Goal: Task Accomplishment & Management: Manage account settings

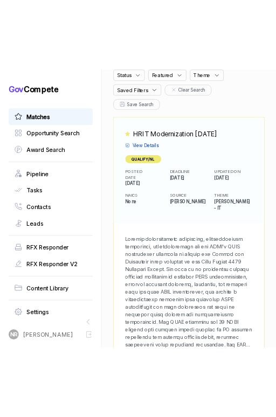
scroll to position [153, 0]
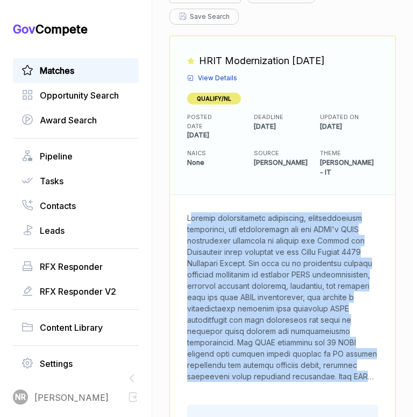
drag, startPoint x: 189, startPoint y: 205, endPoint x: 368, endPoint y: 374, distance: 246.0
click at [368, 374] on div at bounding box center [283, 297] width 226 height 204
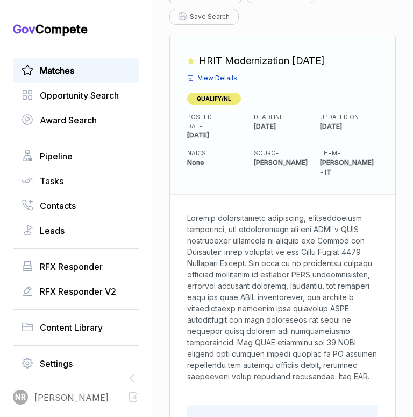
click at [226, 73] on span "View Details" at bounding box center [217, 78] width 39 height 10
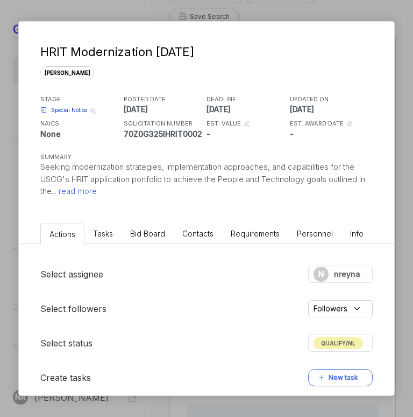
click at [97, 193] on span "read more" at bounding box center [77, 191] width 40 height 10
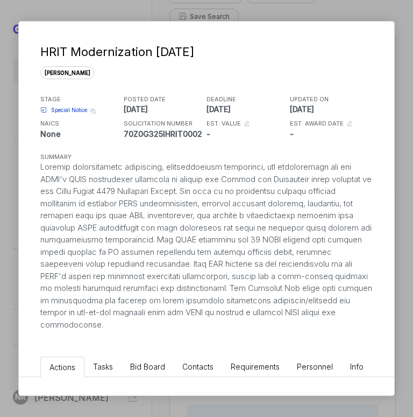
drag, startPoint x: 110, startPoint y: 325, endPoint x: 29, endPoint y: 167, distance: 177.7
click at [29, 167] on div "HRIT Modernization [DATE] [PERSON_NAME] STAGE Special Notice Copy link POSTED D…" at bounding box center [207, 176] width 376 height 309
copy div "Seeking modernization strategies, implementation approaches, and capabilities f…"
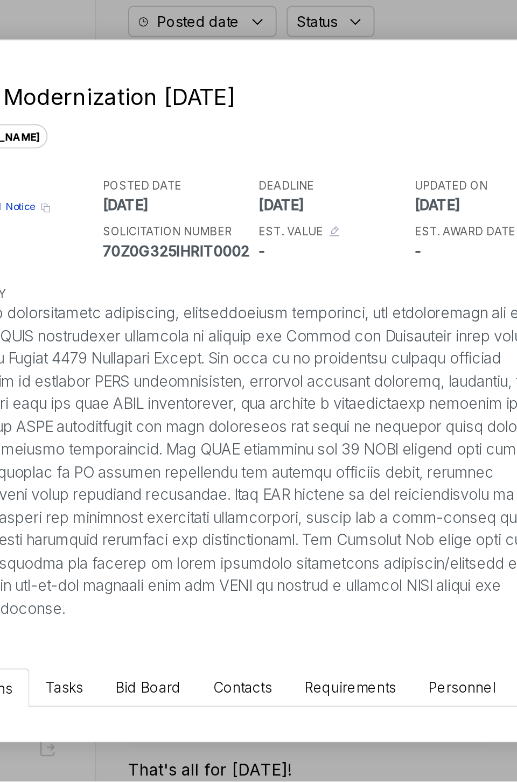
scroll to position [0, 0]
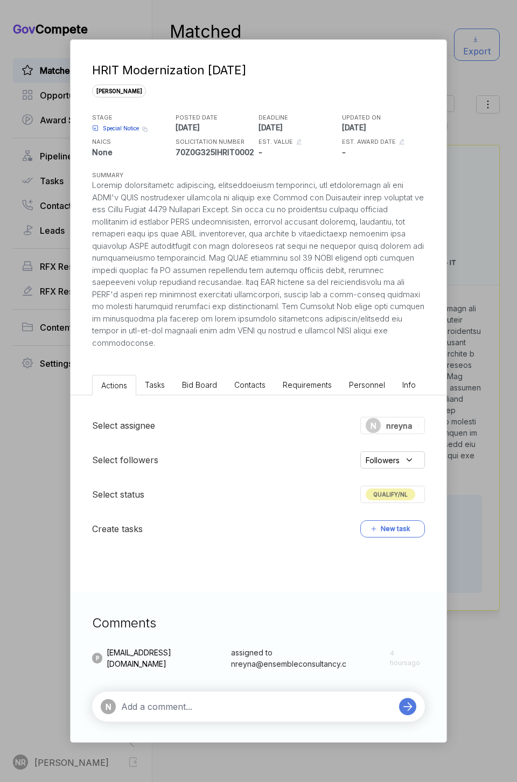
copy div "Seeking modernization strategies, implementation approaches, and capabilities f…"
click at [38, 416] on div "HRIT Modernization [DATE] [PERSON_NAME] STAGE Special Notice Copy link POSTED D…" at bounding box center [258, 391] width 517 height 782
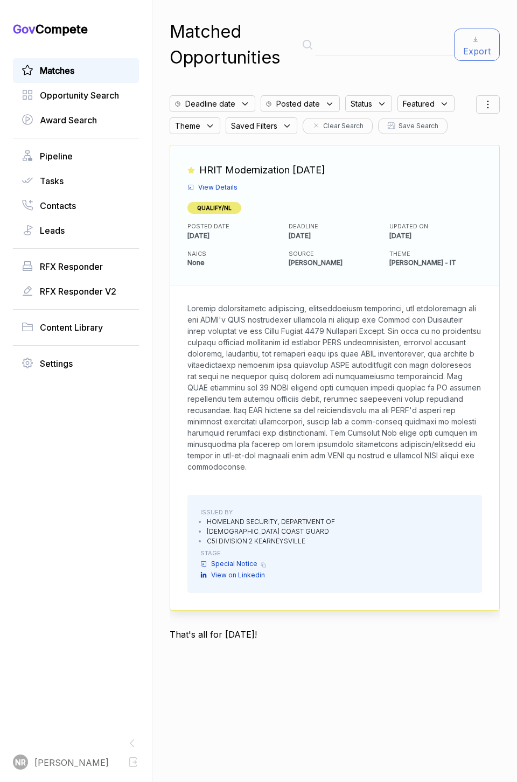
click at [218, 188] on span "View Details" at bounding box center [217, 187] width 39 height 10
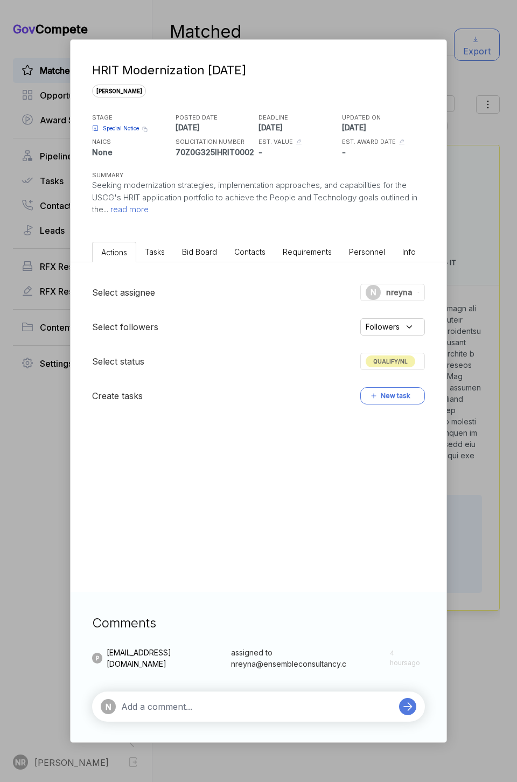
click at [168, 416] on textarea at bounding box center [257, 706] width 272 height 13
paste textarea "Borderline Fit. While the project aligns with our capabilities in application m…"
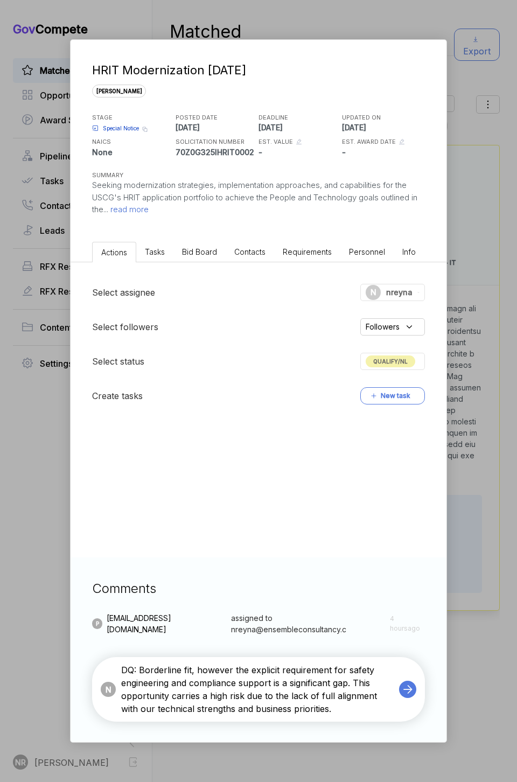
type textarea "DQ: Borderline fit, however the explicit requirement for safety engineering and…"
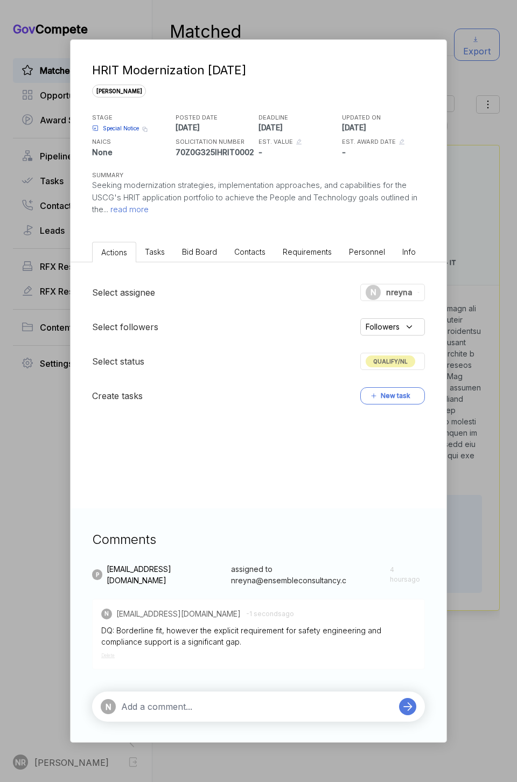
click at [398, 363] on span "QUALIFY/NL" at bounding box center [390, 361] width 50 height 12
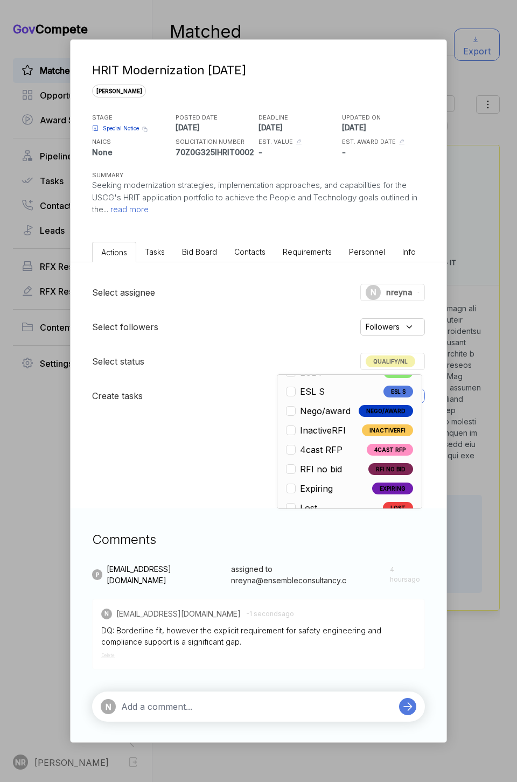
scroll to position [252, 0]
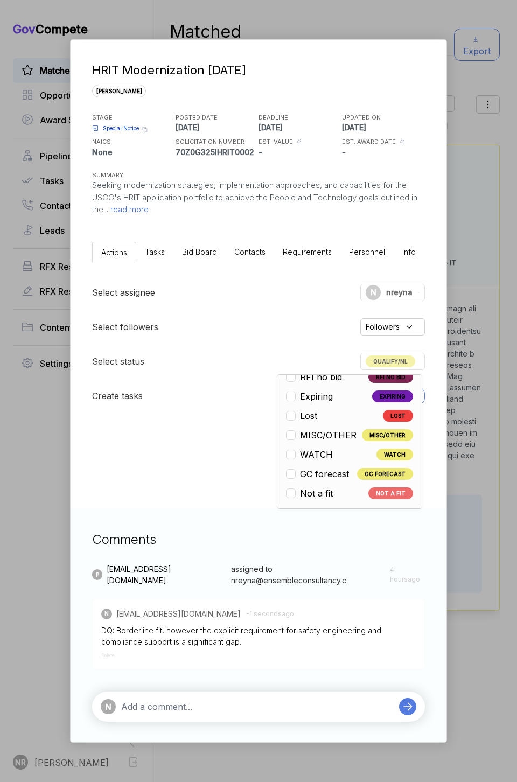
click at [311, 416] on span "Not a fit" at bounding box center [316, 493] width 33 height 13
checkbox input "false"
checkbox input "true"
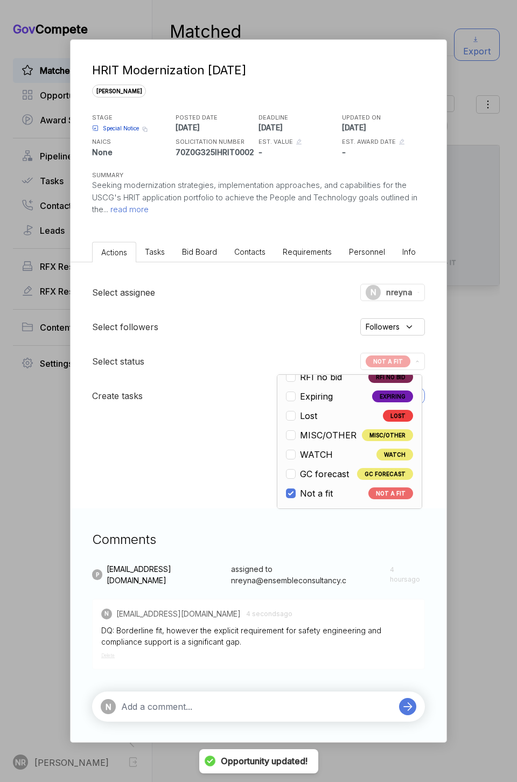
click at [325, 416] on textarea at bounding box center [257, 706] width 272 height 13
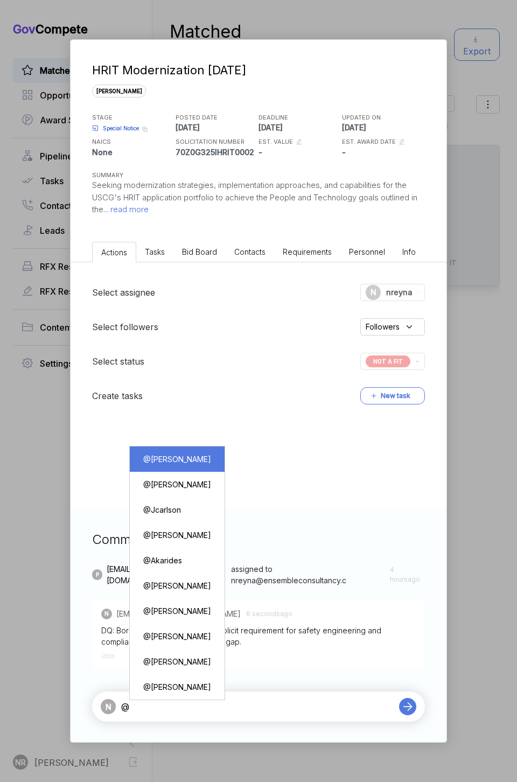
type textarea "@[PERSON_NAME]"
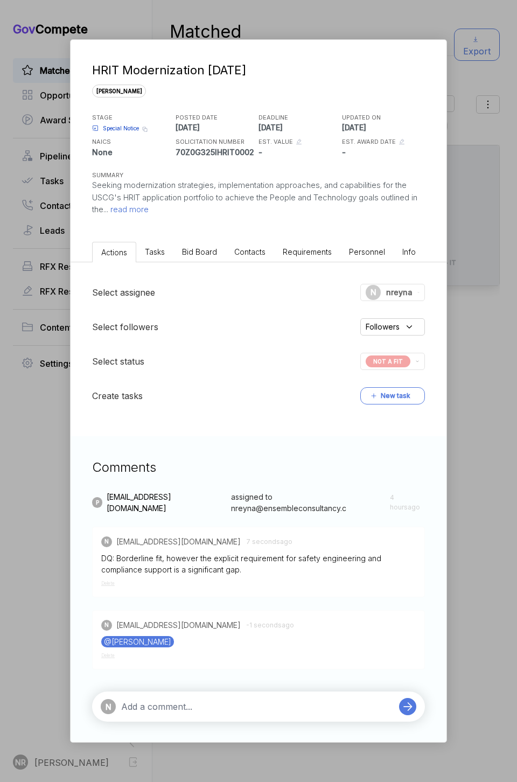
click at [413, 196] on div "HRIT Modernization [DATE] [PERSON_NAME] STAGE Special Notice Copy link POSTED D…" at bounding box center [258, 391] width 517 height 782
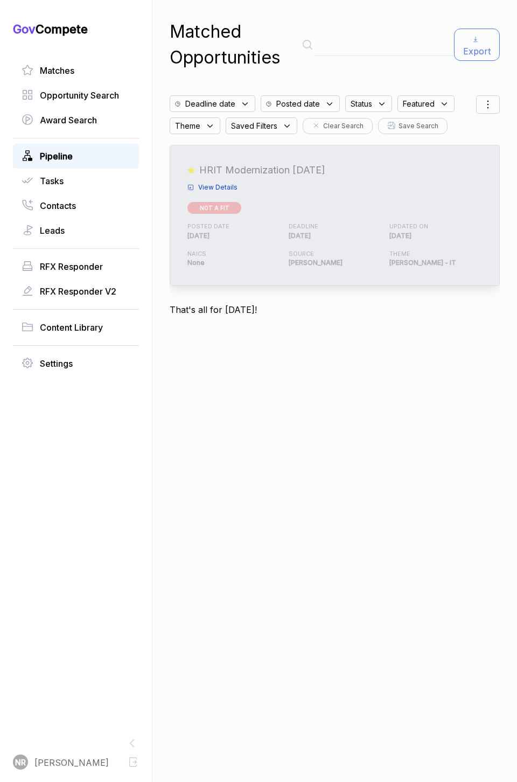
click at [64, 154] on span "Pipeline" at bounding box center [56, 156] width 33 height 13
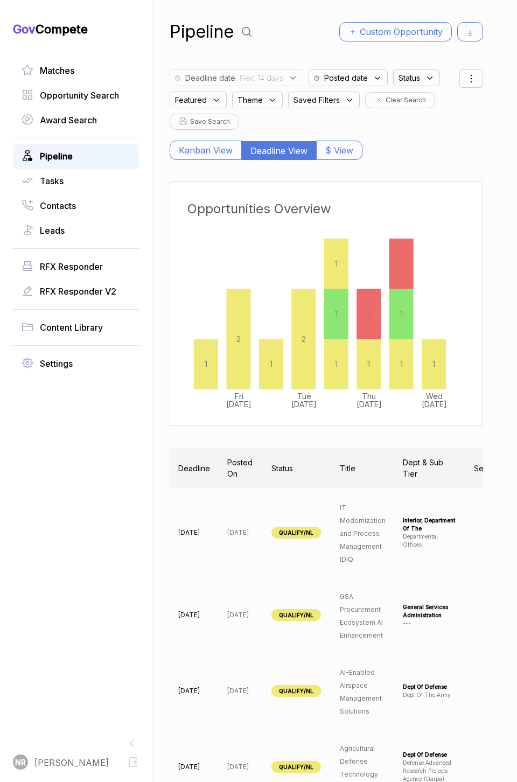
click at [398, 83] on span "Saved Filters" at bounding box center [409, 77] width 22 height 11
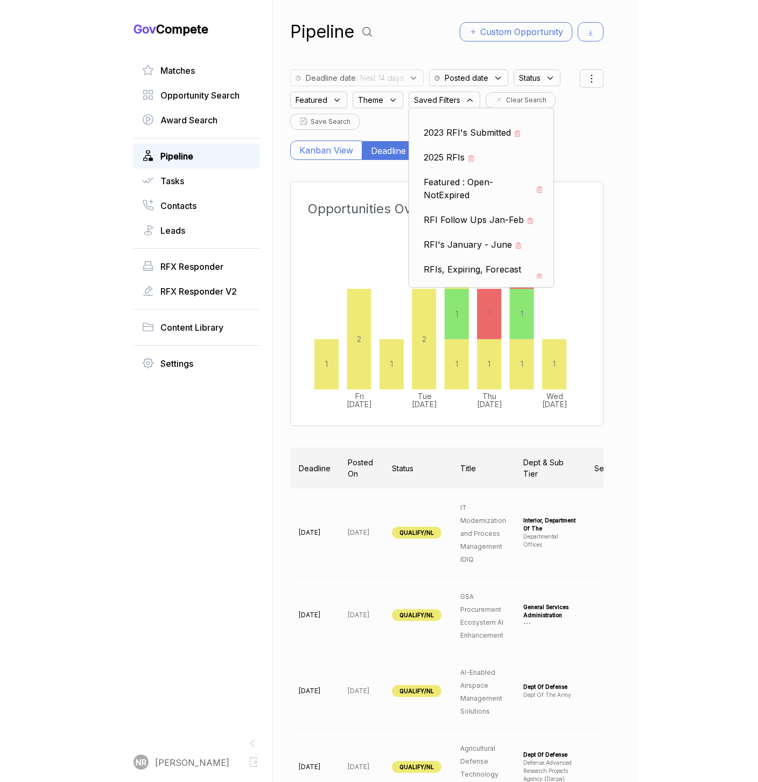
scroll to position [13, 0]
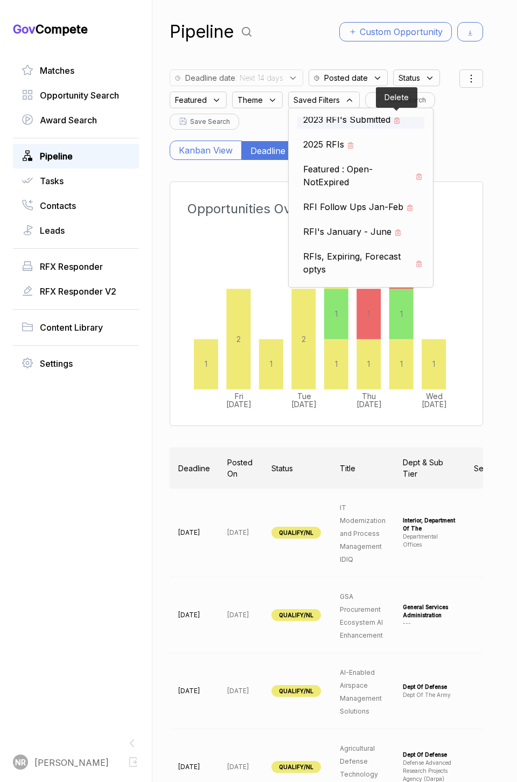
click at [397, 118] on icon at bounding box center [397, 121] width 8 height 8
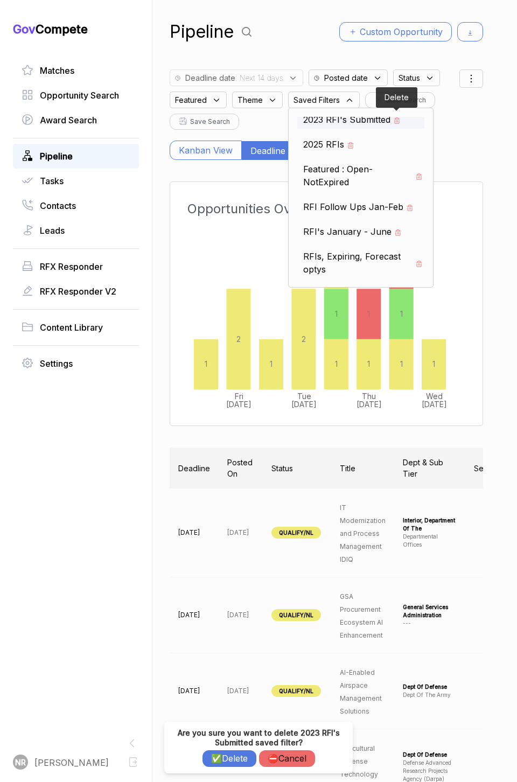
click at [397, 118] on icon at bounding box center [397, 117] width 6 height 1
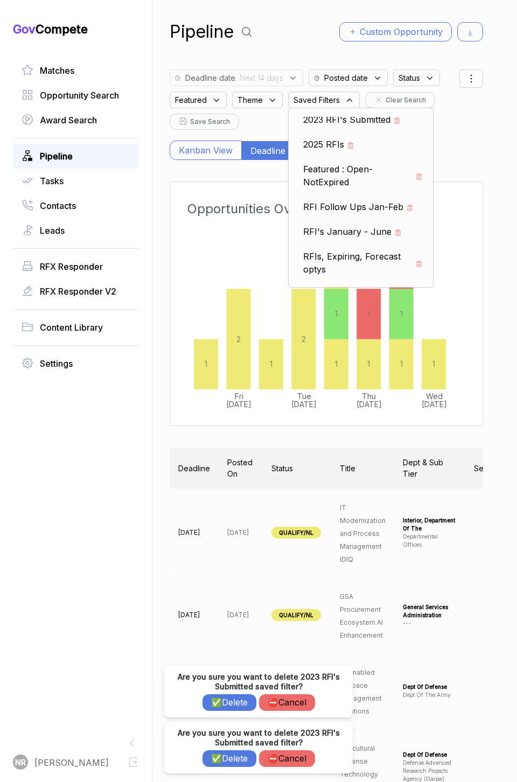
click at [223, 416] on button "✅ Delete" at bounding box center [229, 702] width 54 height 17
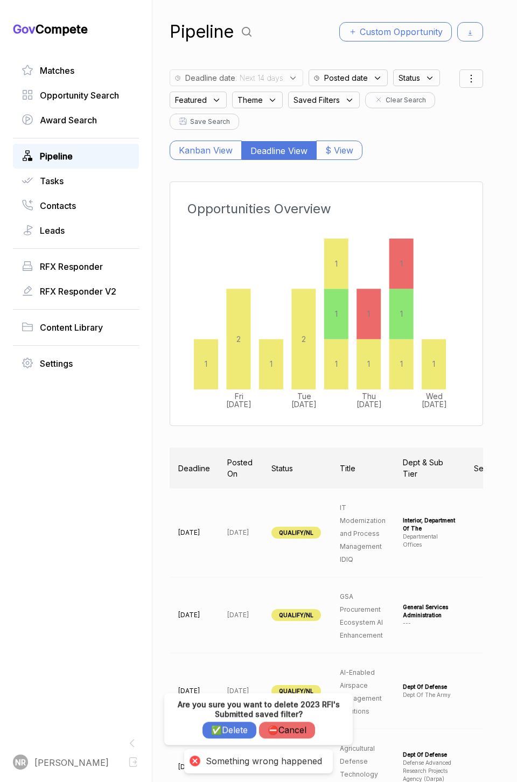
click at [398, 83] on span "Saved Filters" at bounding box center [409, 77] width 22 height 11
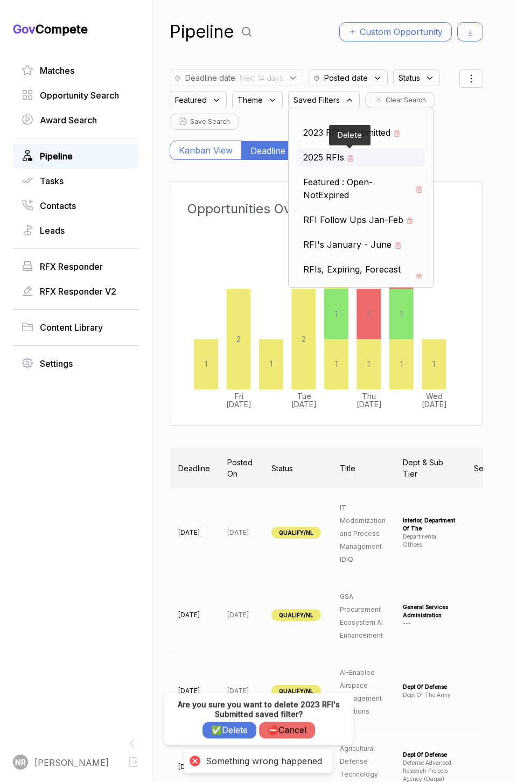
click at [354, 154] on icon at bounding box center [351, 158] width 8 height 8
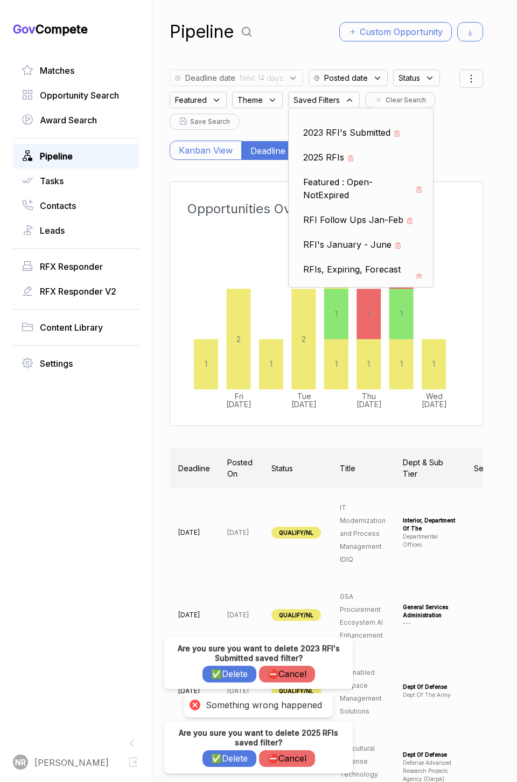
click at [228, 416] on button "✅ Delete" at bounding box center [229, 673] width 54 height 17
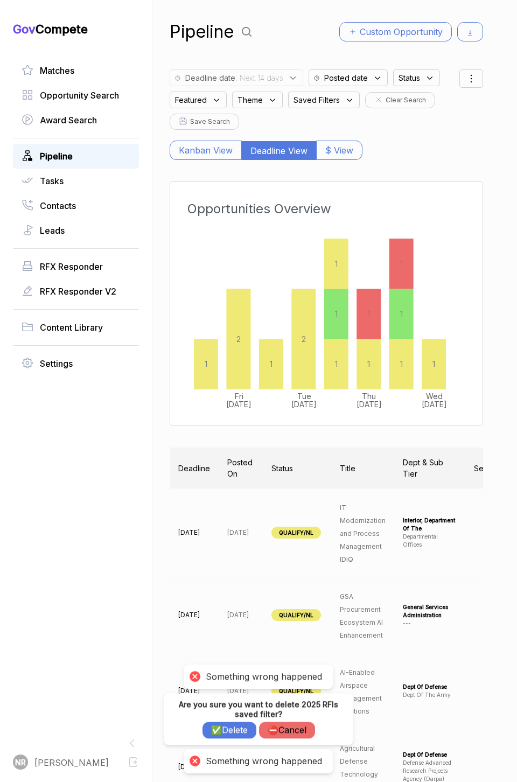
click at [383, 131] on div "Kanban View Deadline View $ View" at bounding box center [326, 145] width 313 height 30
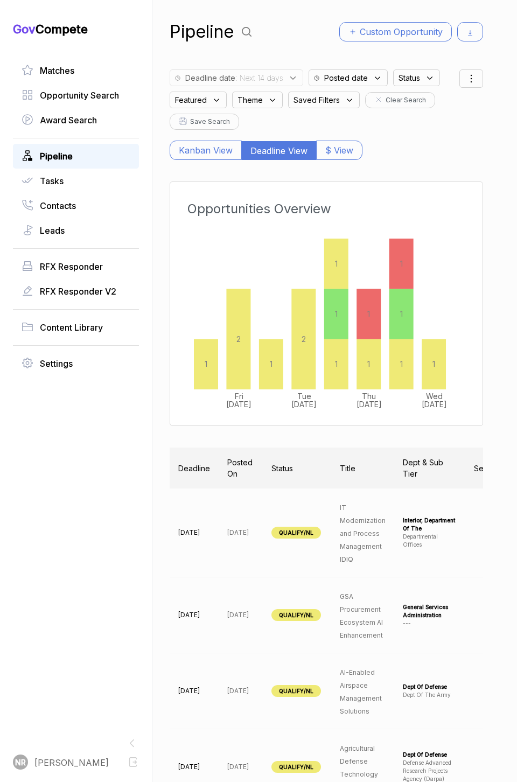
drag, startPoint x: 2, startPoint y: 398, endPoint x: -180, endPoint y: 425, distance: 183.9
click at [0, 416] on html "Gov Compete Matches Opportunity Search Award Search Pipeline Tasks Contacts Lea…" at bounding box center [258, 391] width 517 height 782
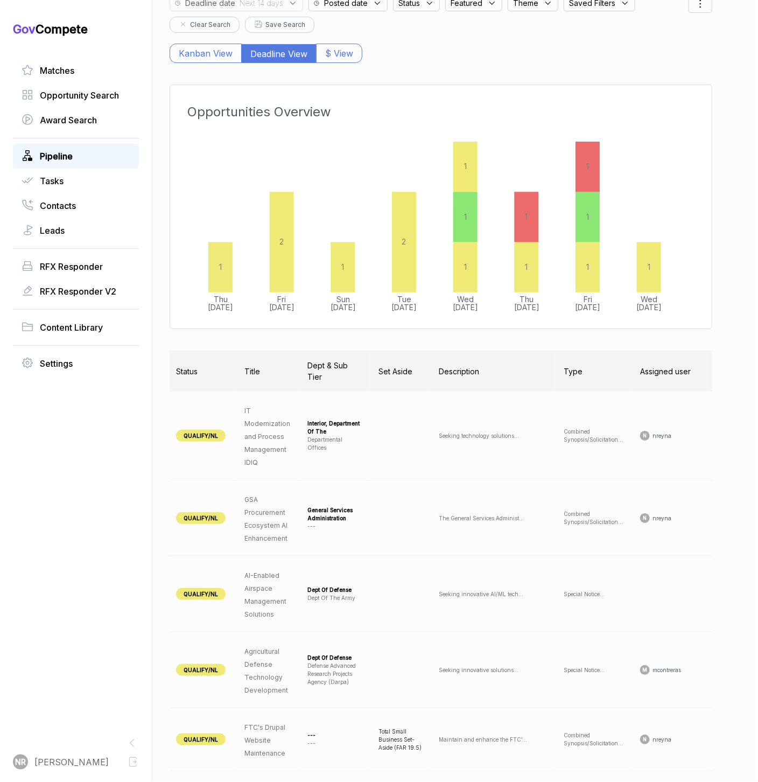
scroll to position [0, 158]
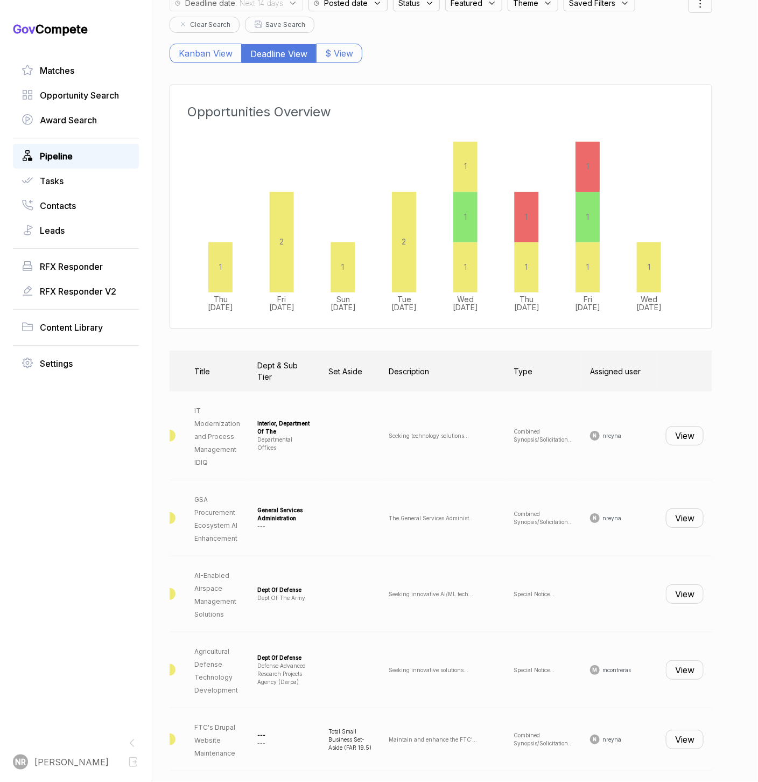
click at [413, 416] on button "View" at bounding box center [685, 435] width 38 height 19
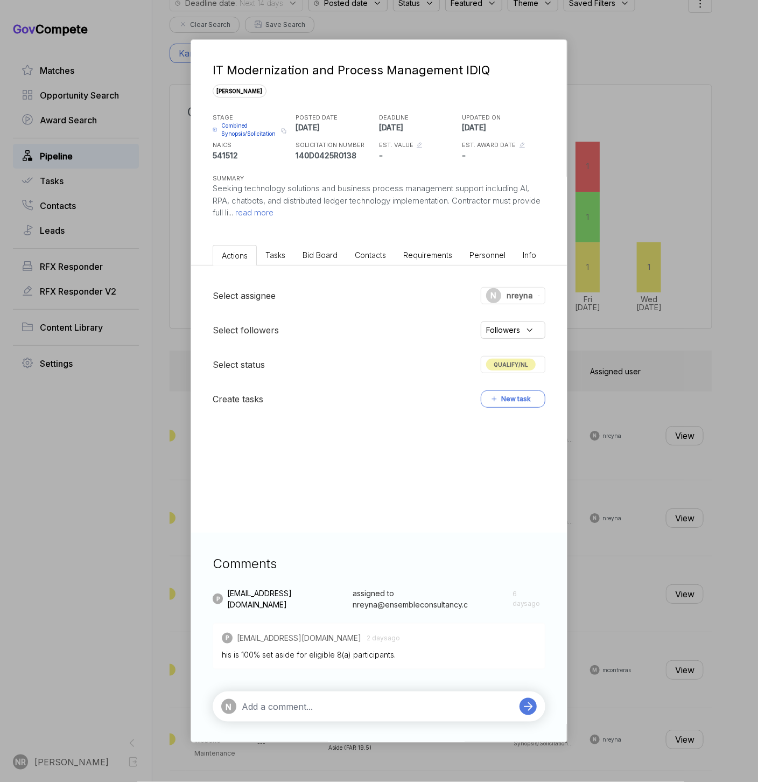
click at [273, 213] on span "read more" at bounding box center [253, 212] width 40 height 10
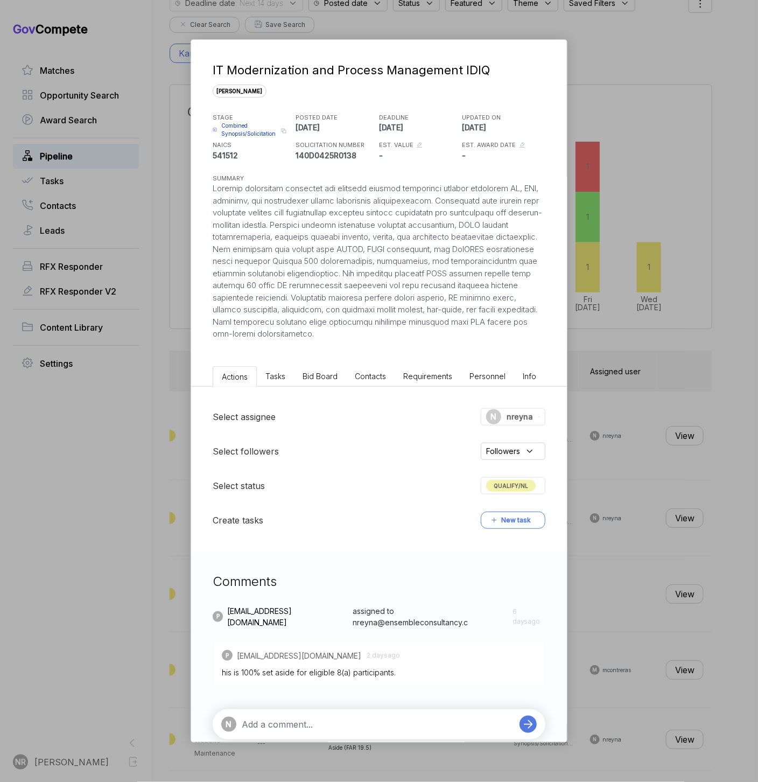
drag, startPoint x: 488, startPoint y: 339, endPoint x: 208, endPoint y: 193, distance: 316.1
click at [208, 193] on div "IT Modernization and Process Management IDIQ [PERSON_NAME] STAGE Combined Synop…" at bounding box center [379, 190] width 376 height 300
copy div "Seeking technology solutions and business process management support including …"
click at [302, 416] on textarea at bounding box center [378, 723] width 272 height 13
type textarea "C"
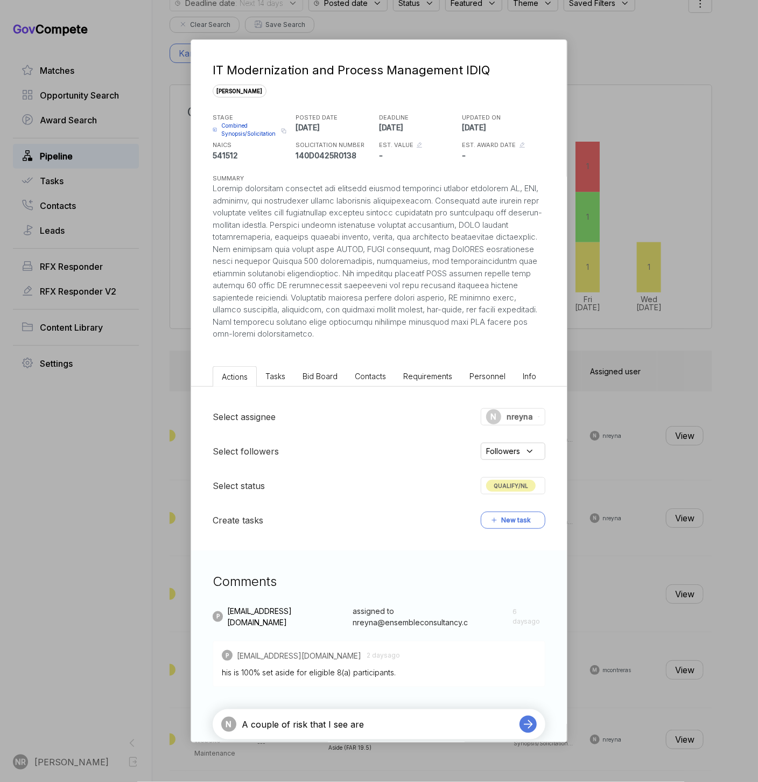
click at [308, 335] on div at bounding box center [379, 261] width 333 height 158
drag, startPoint x: 457, startPoint y: 336, endPoint x: 364, endPoint y: 325, distance: 93.3
click at [364, 325] on div at bounding box center [379, 261] width 333 height 158
copy div "Work performed remotely using government furnished equipment with VPN access an…"
click at [413, 416] on textarea "A couple of risk that I see are" at bounding box center [378, 723] width 272 height 13
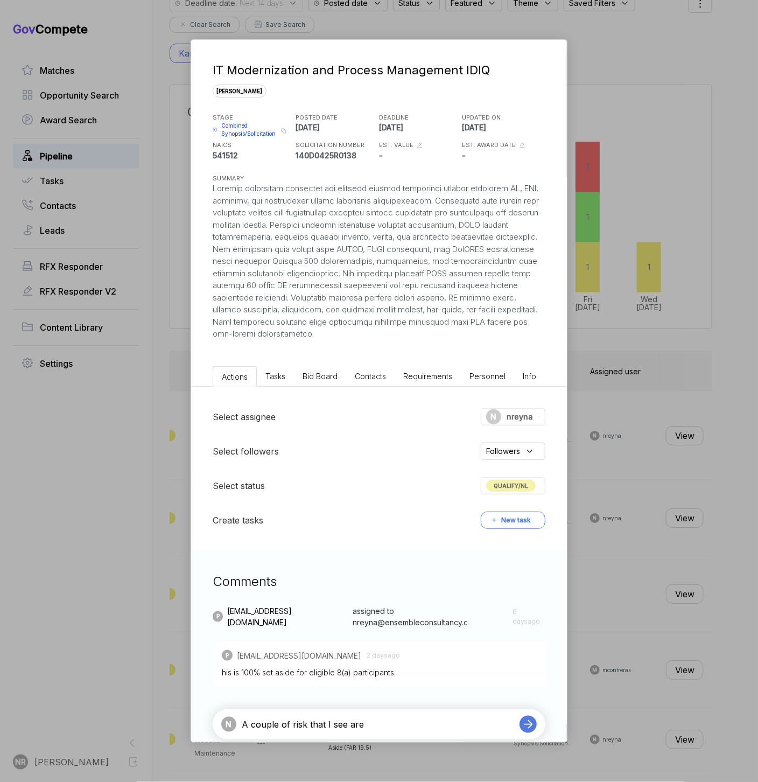
paste textarea "Work performed remotely using government furnished equipment with VPN access an…"
type textarea "A couple of risk that I see are Work performed remotely using government furnis…"
click at [365, 416] on textarea "A couple of risk that I see are Work performed remotely using government furnis…" at bounding box center [378, 734] width 272 height 39
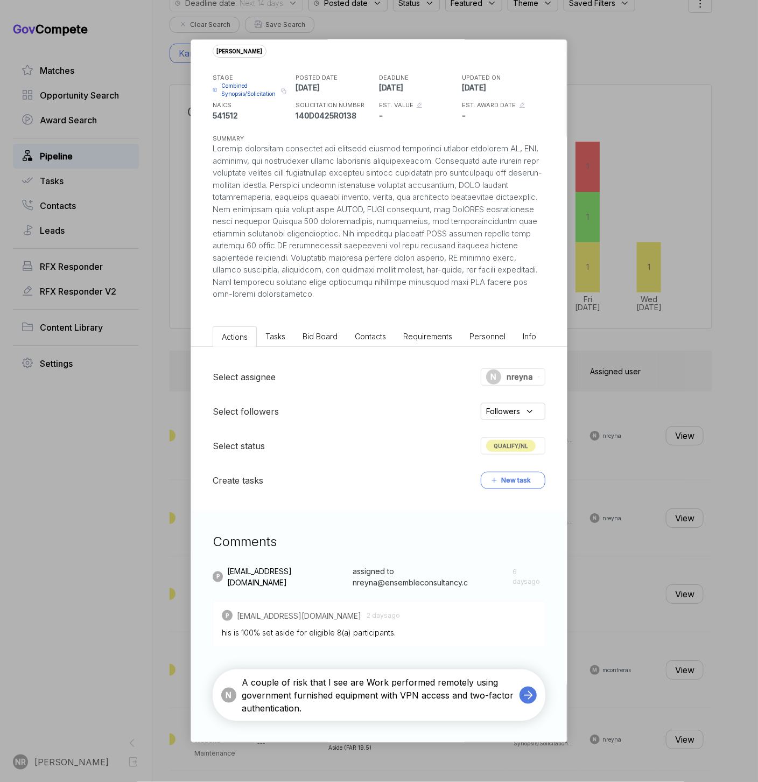
drag, startPoint x: 365, startPoint y: 720, endPoint x: 538, endPoint y: 781, distance: 182.7
click at [413, 416] on div "IT Modernization and Process Management IDIQ [PERSON_NAME] STAGE Combined Synop…" at bounding box center [379, 391] width 758 height 782
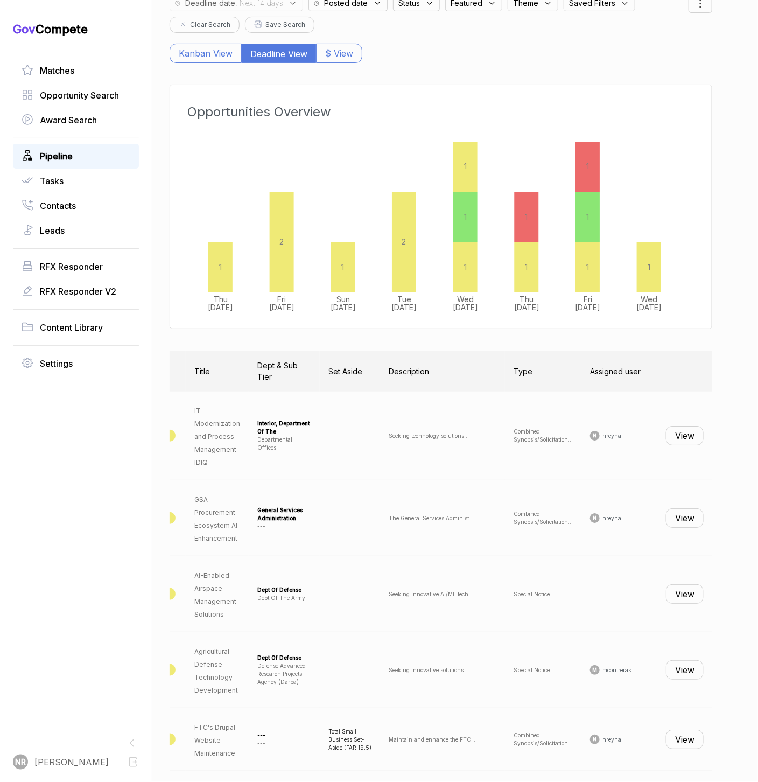
click at [413, 416] on button "View" at bounding box center [685, 435] width 38 height 19
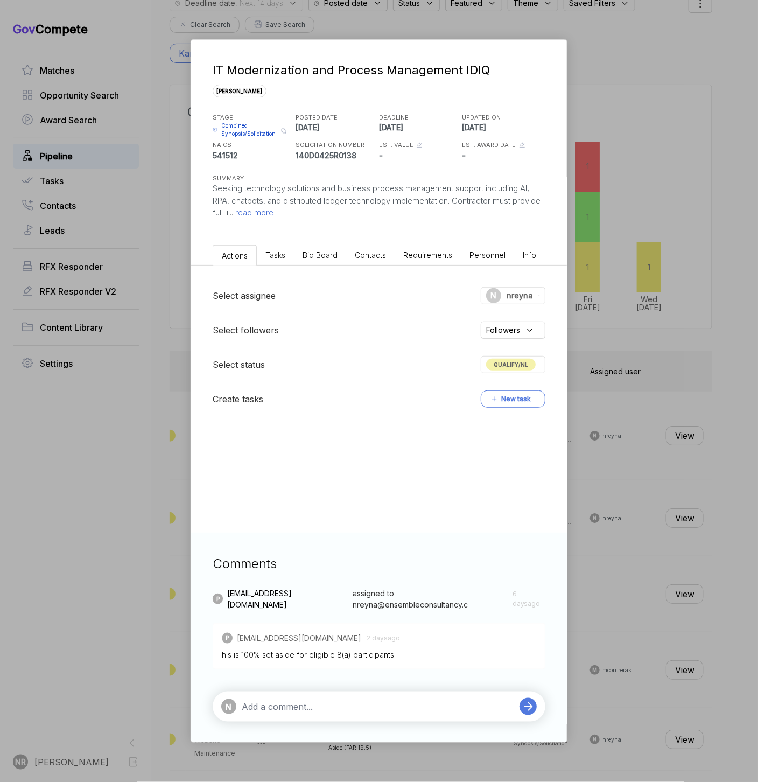
click at [342, 416] on textarea at bounding box center [378, 706] width 272 height 13
type textarea "a couple of risks that I see are"
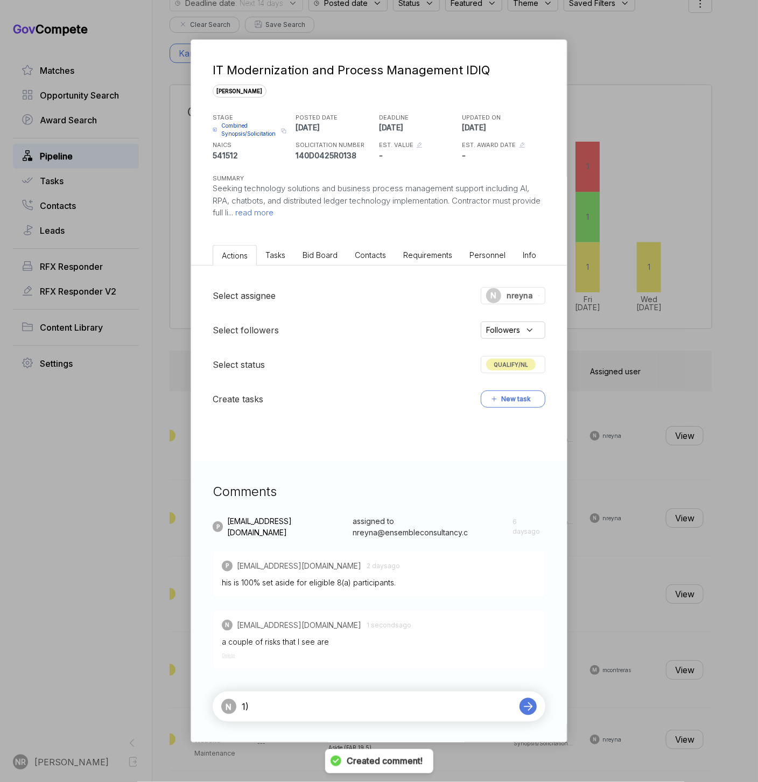
paste textarea "Work performed remotely using government furnished equipment with VPN access an…"
type textarea "1) Work performed remotely using government furnished equipment with VPN access…"
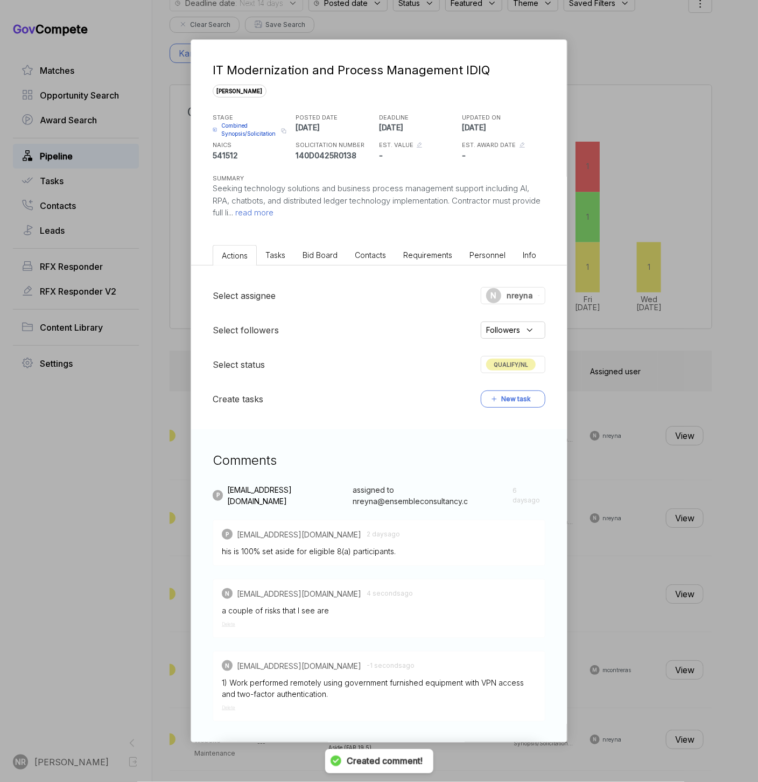
scroll to position [24, 0]
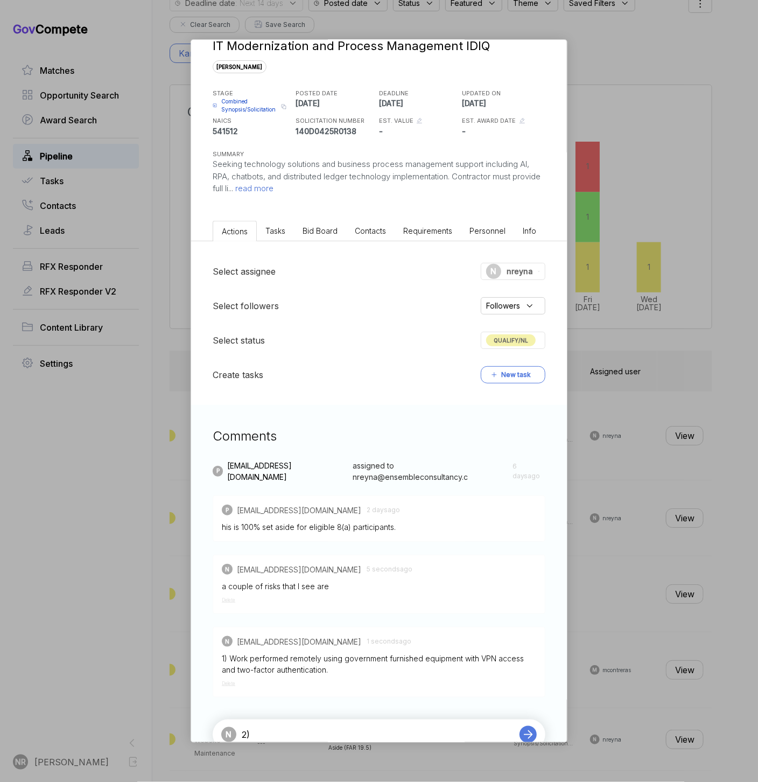
click at [273, 189] on span "read more" at bounding box center [253, 188] width 40 height 10
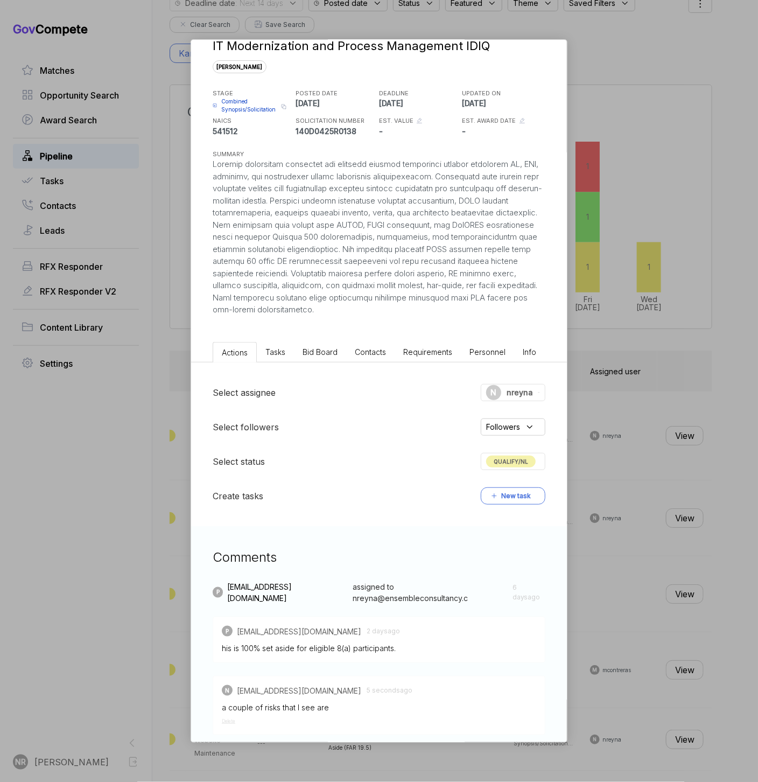
click at [359, 416] on div "P [EMAIL_ADDRESS][DOMAIN_NAME] assigned to nreyna@ensembleconsultancy.c [DATE] …" at bounding box center [379, 699] width 333 height 237
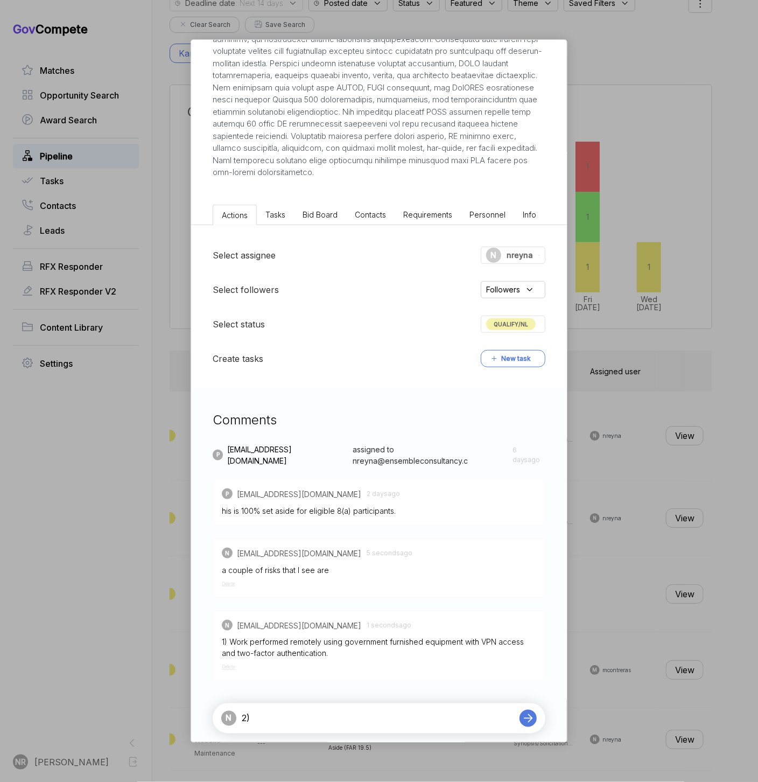
scroll to position [177, 0]
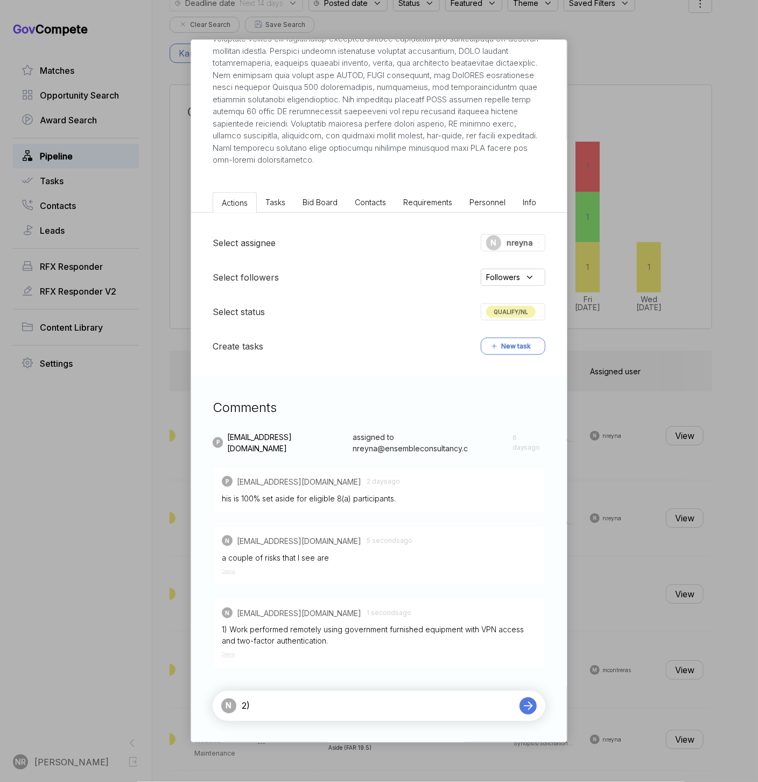
click at [337, 416] on textarea "2)" at bounding box center [378, 705] width 272 height 13
paste textarea "expertise in AI, RPA, chatbots, and distributed ledger technology"
type textarea "2) expertise in RPA and distributed ledger technology"
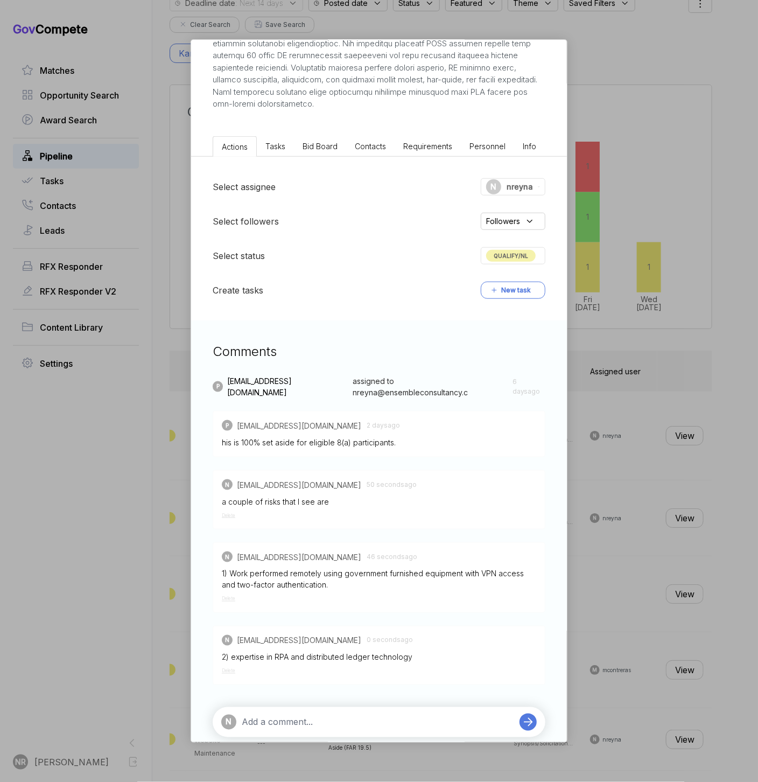
scroll to position [249, 0]
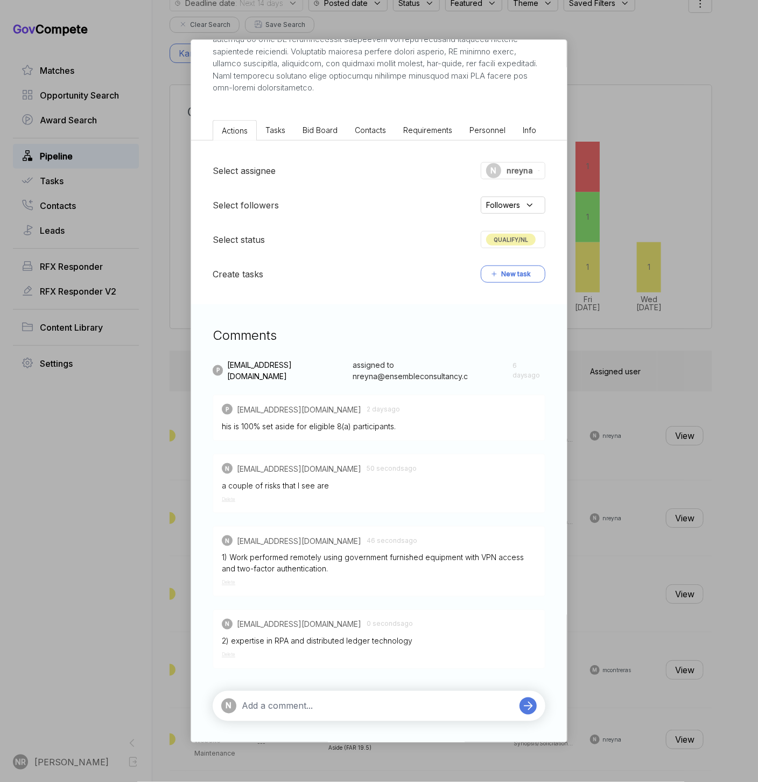
click at [394, 416] on textarea at bounding box center [378, 705] width 272 height 13
type textarea "Let's go for it if there is a light lift for the response"
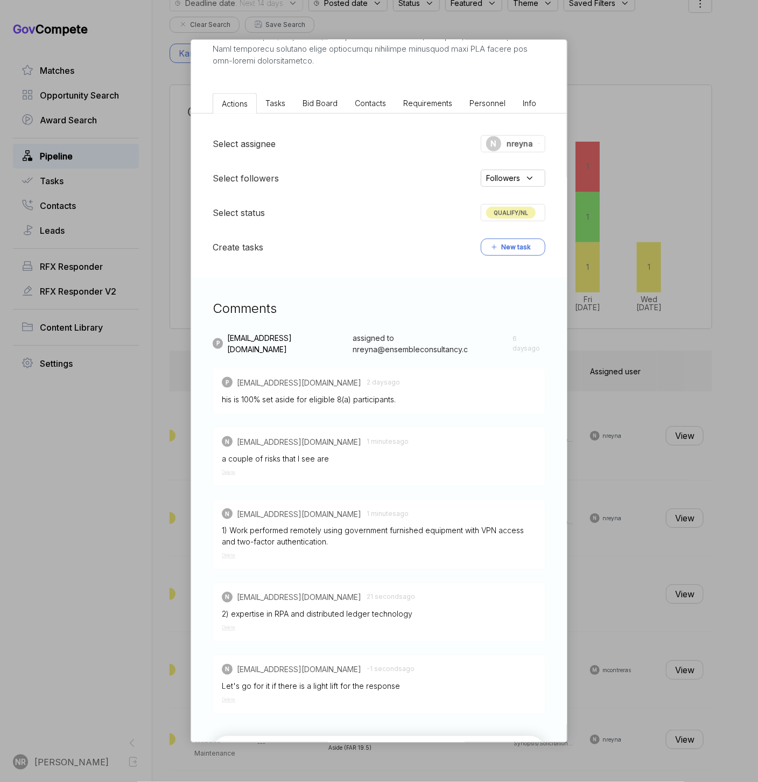
scroll to position [321, 0]
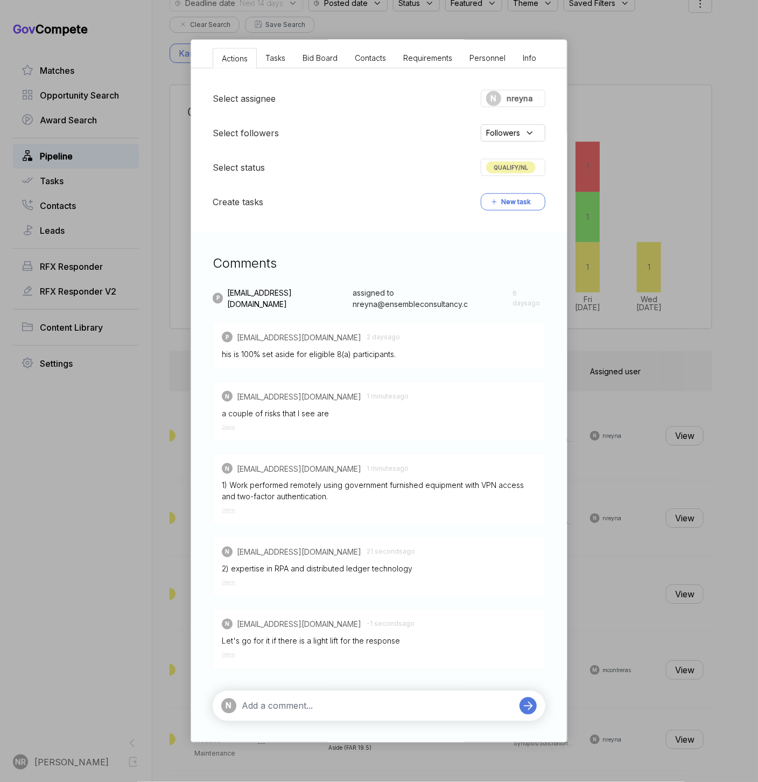
click at [412, 416] on div "N" at bounding box center [379, 706] width 333 height 30
click at [413, 416] on textarea at bounding box center [378, 705] width 272 height 13
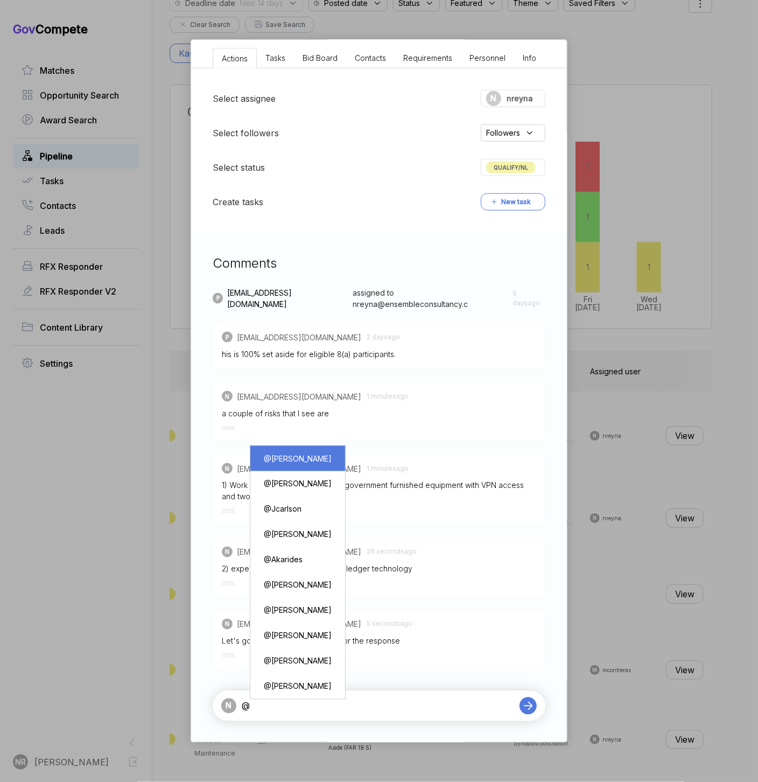
type textarea "@[PERSON_NAME]"
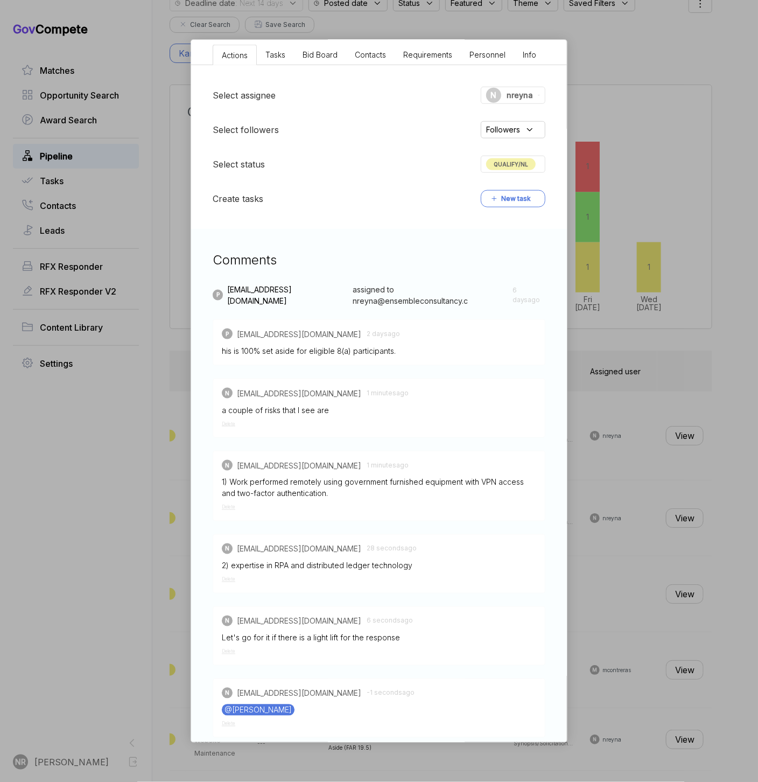
click at [413, 160] on span "QUALIFY/NL" at bounding box center [511, 164] width 50 height 12
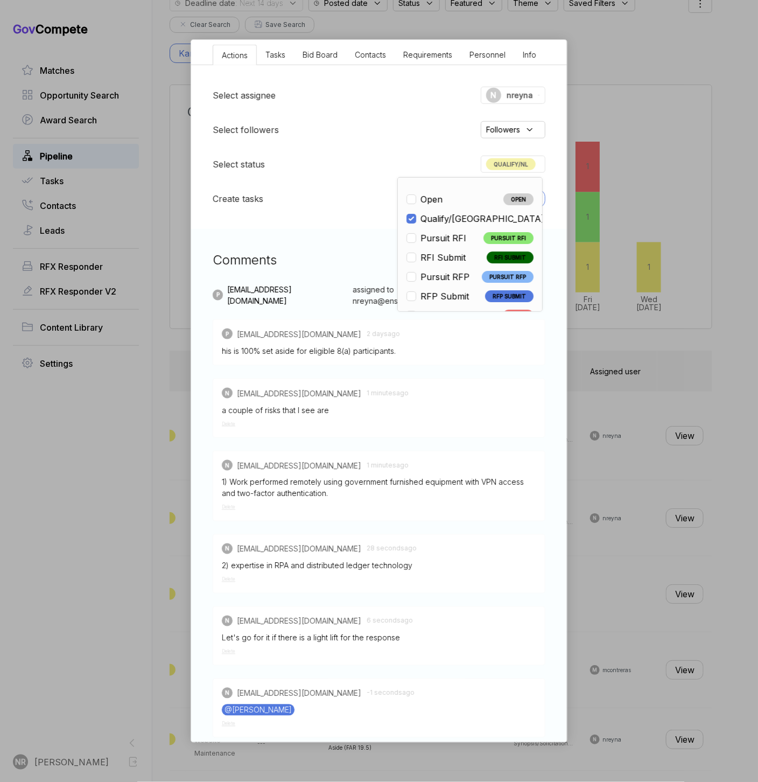
click at [413, 235] on span "Pursuit RFI" at bounding box center [443, 237] width 46 height 13
checkbox input "false"
checkbox input "true"
click at [273, 220] on div "Select assignee N nreyna Select followers Followers Select status PURSUIT RFI O…" at bounding box center [379, 147] width 376 height 164
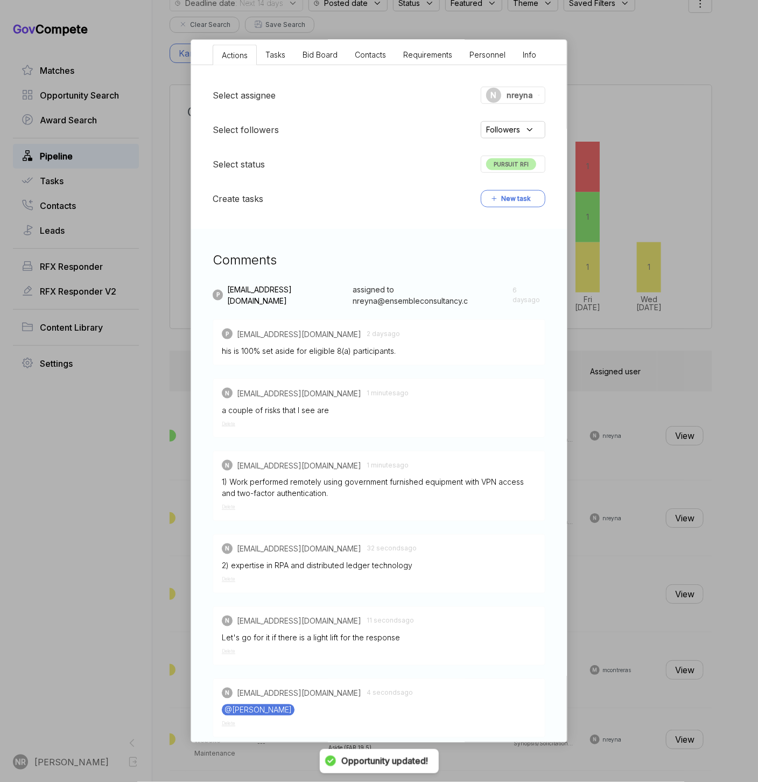
click at [413, 360] on div "IT Modernization and Process Management IDIQ [PERSON_NAME] STAGE Combined Synop…" at bounding box center [379, 391] width 758 height 782
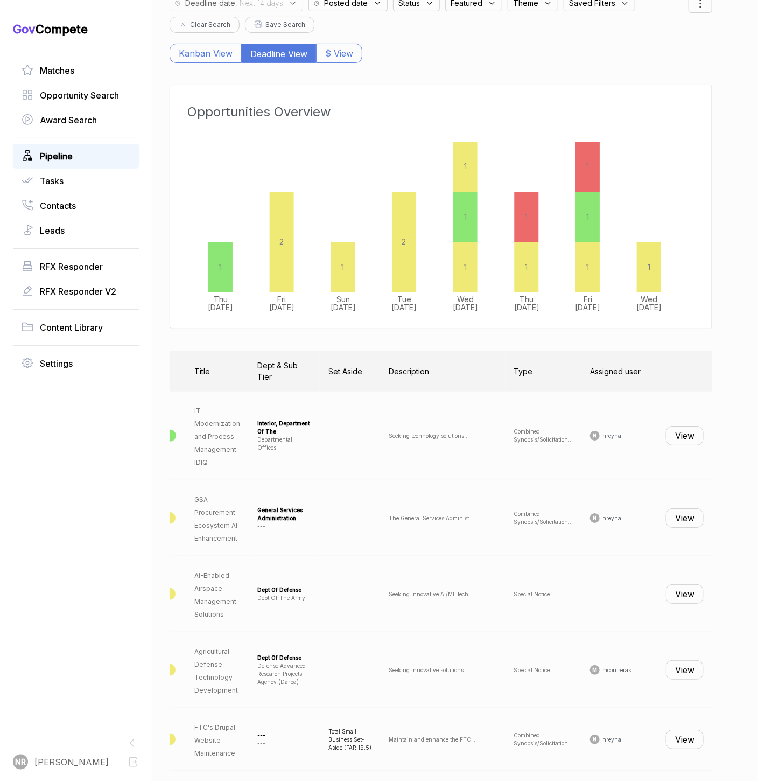
click at [413, 416] on button "View" at bounding box center [685, 435] width 38 height 19
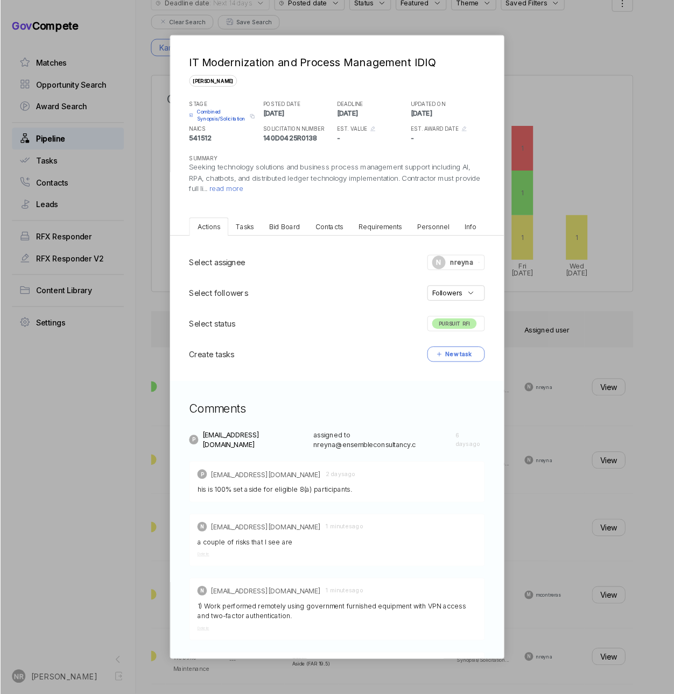
scroll to position [273, 0]
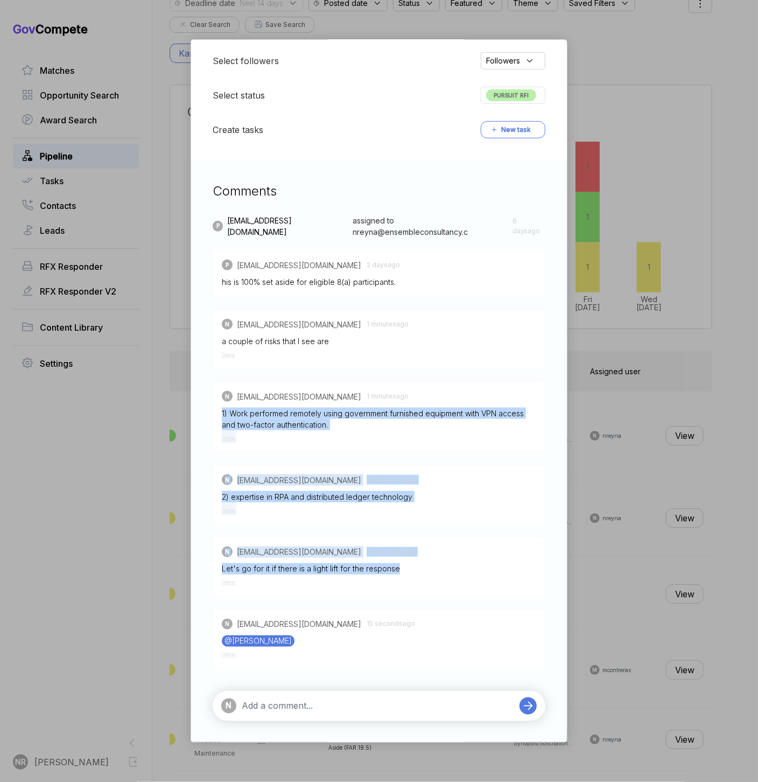
drag, startPoint x: 408, startPoint y: 572, endPoint x: 208, endPoint y: 409, distance: 258.6
click at [208, 409] on div "Comments P [EMAIL_ADDRESS][DOMAIN_NAME] assigned to nreyna@ensembleconsultancy.…" at bounding box center [379, 451] width 376 height 582
copy div "1) Work performed remotely using government furnished equipment with VPN access…"
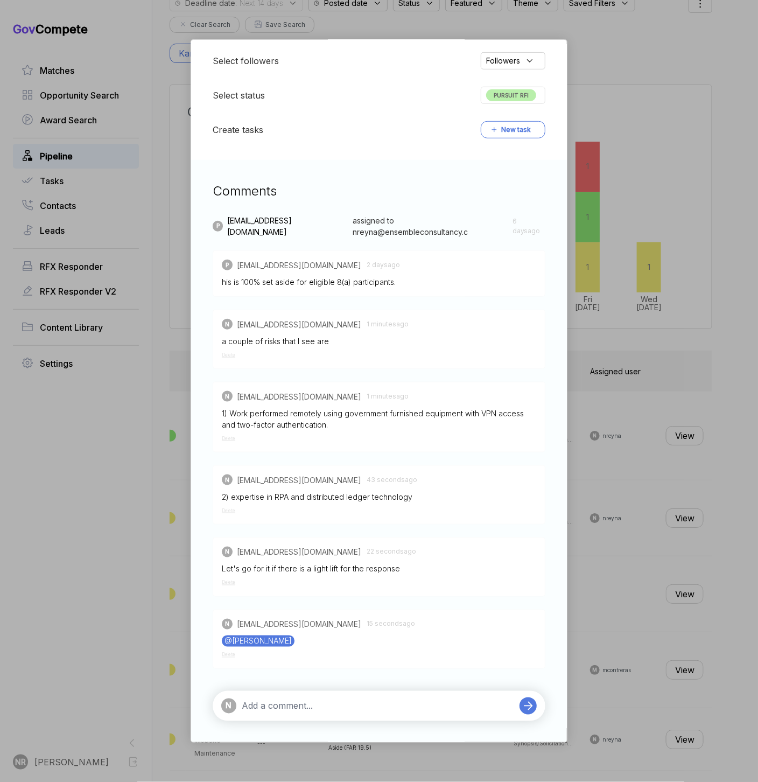
click at [413, 370] on div "IT Modernization and Process Management IDIQ [PERSON_NAME] STAGE Combined Synop…" at bounding box center [379, 391] width 758 height 782
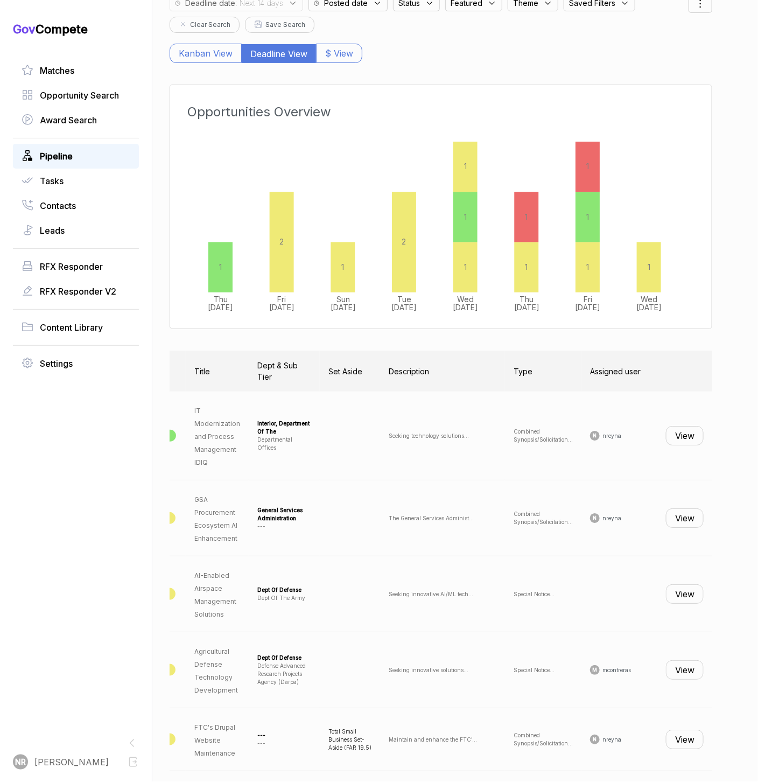
click at [413, 416] on button "View" at bounding box center [685, 517] width 38 height 19
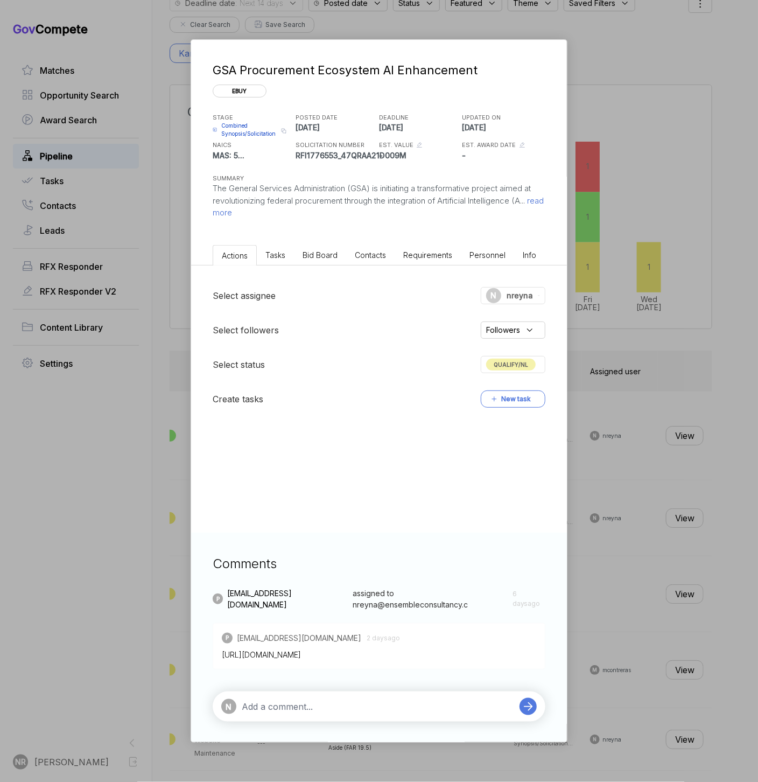
click at [238, 212] on span "read more" at bounding box center [378, 206] width 331 height 23
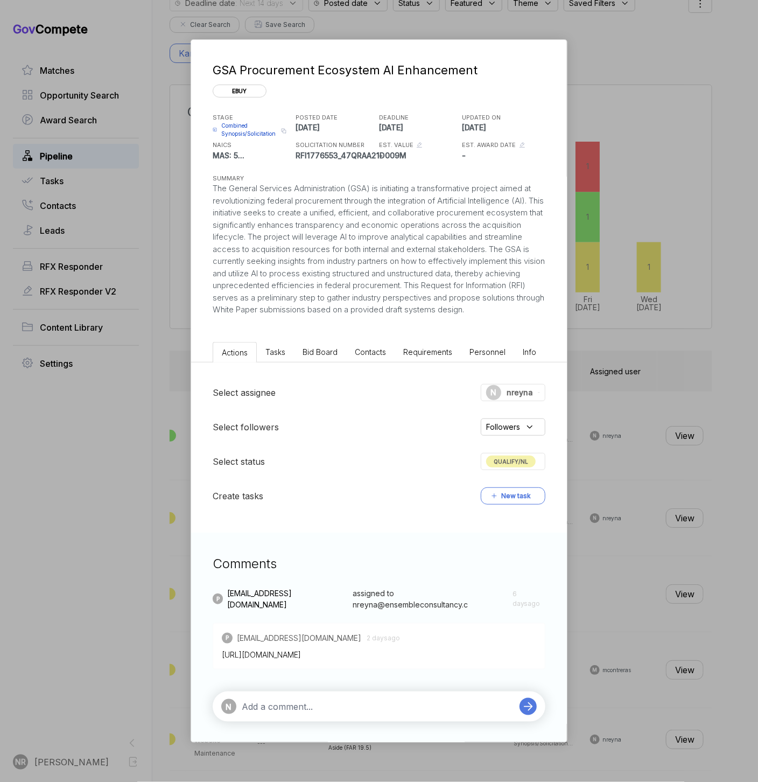
drag, startPoint x: 357, startPoint y: 326, endPoint x: 208, endPoint y: 192, distance: 200.8
click at [208, 192] on div "GSA Procurement Ecosystem AI Enhancement ebuy STAGE Combined Synopsis/Solicitat…" at bounding box center [379, 178] width 376 height 276
copy div "The General Services Administration (GSA) is initiating a transformative projec…"
click at [413, 289] on div "The General Services Administration (GSA) is initiating a transformative projec…" at bounding box center [379, 248] width 333 height 133
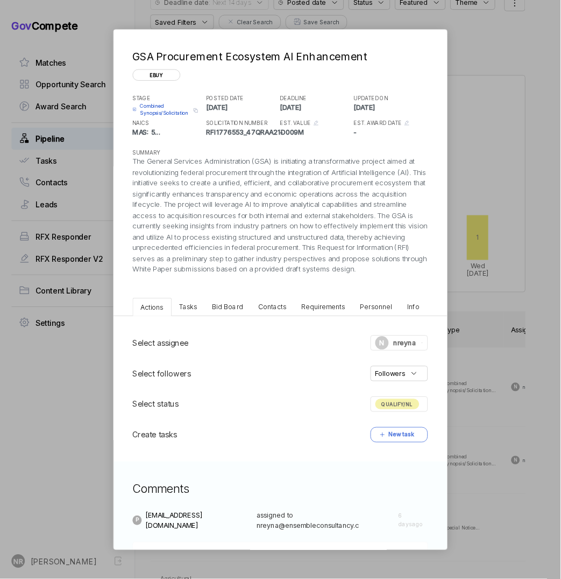
scroll to position [0, 159]
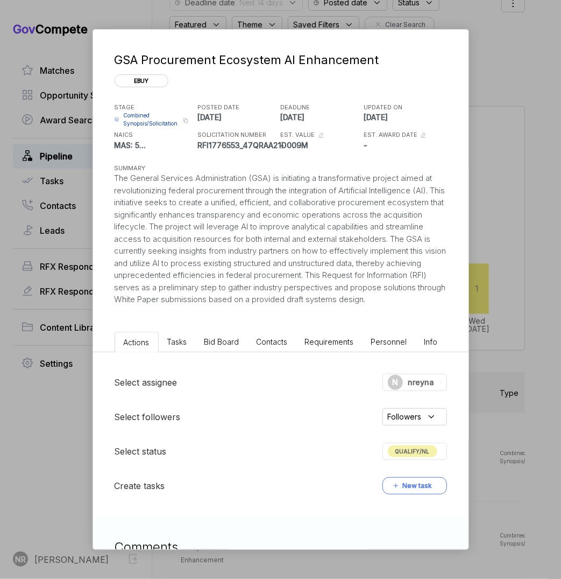
click at [234, 346] on span "Bid Board" at bounding box center [222, 341] width 35 height 9
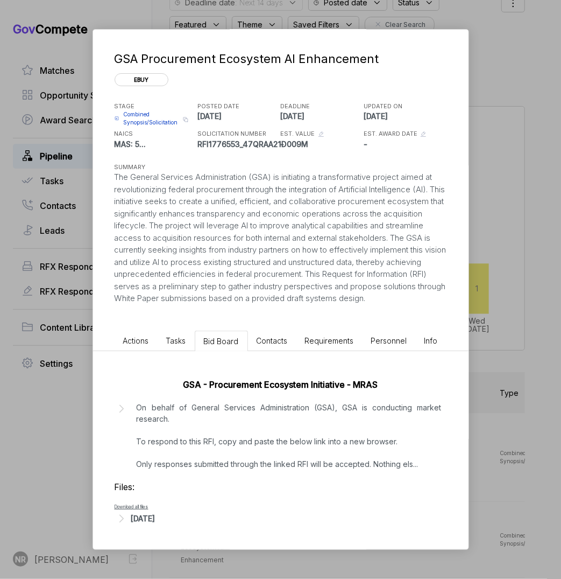
scroll to position [11, 0]
click at [121, 407] on icon at bounding box center [122, 409] width 14 height 14
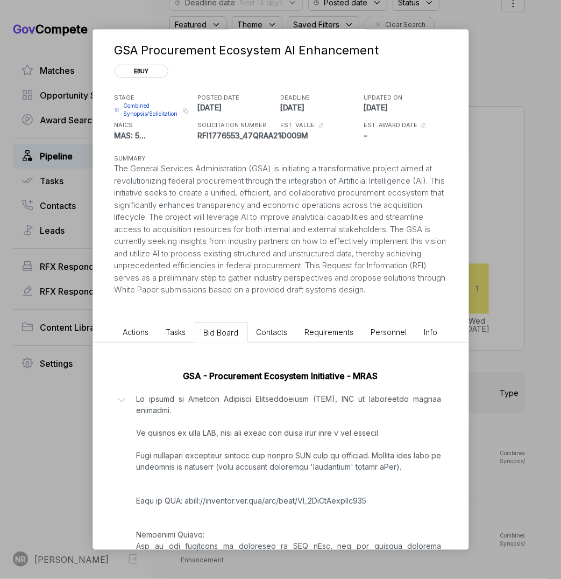
scroll to position [0, 0]
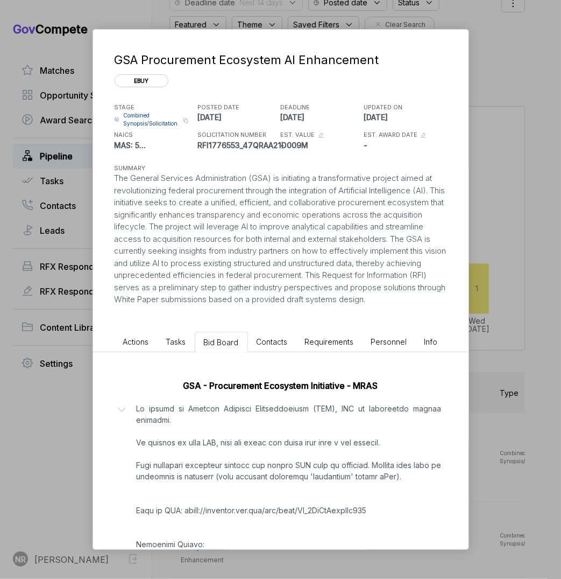
drag, startPoint x: 325, startPoint y: 178, endPoint x: 367, endPoint y: 189, distance: 42.8
click at [367, 189] on div "The General Services Administration (GSA) is initiating a transformative projec…" at bounding box center [281, 238] width 333 height 133
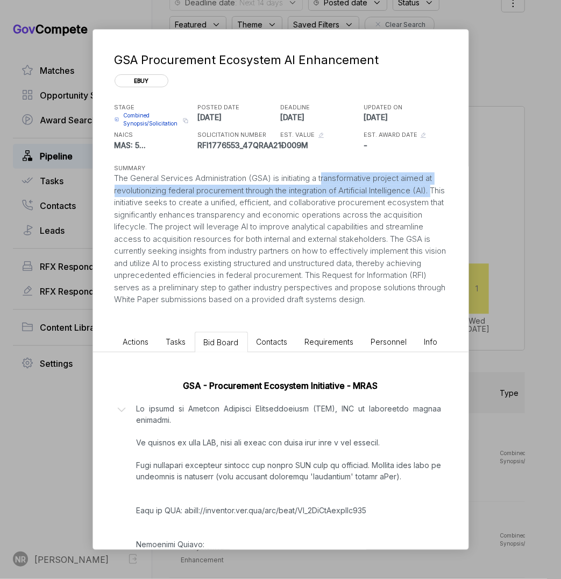
drag, startPoint x: 326, startPoint y: 180, endPoint x: 440, endPoint y: 188, distance: 113.9
click at [413, 188] on div "The General Services Administration (GSA) is initiating a transformative projec…" at bounding box center [281, 238] width 333 height 133
copy div "transformative project aimed at revolutionizing federal procurement through the…"
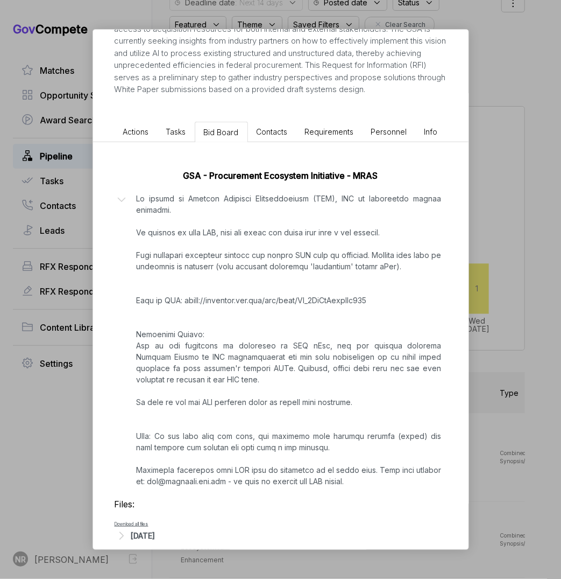
click at [133, 136] on span "Actions" at bounding box center [136, 131] width 26 height 9
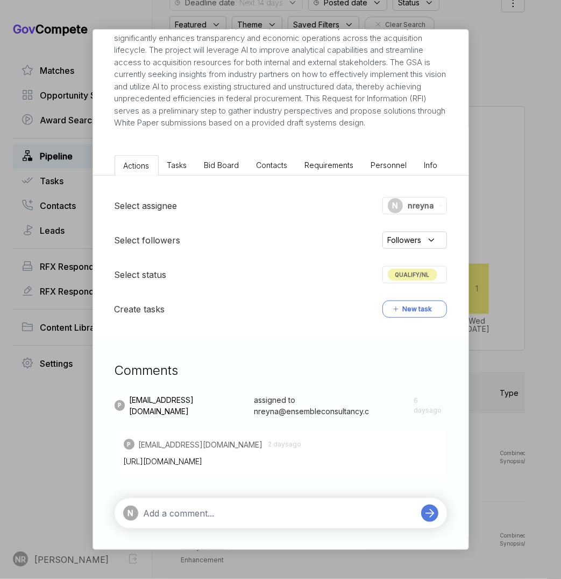
scroll to position [189, 0]
click at [231, 416] on textarea at bounding box center [280, 512] width 272 height 13
paste textarea "transformative project aimed at revolutionizing federal procurement through the…"
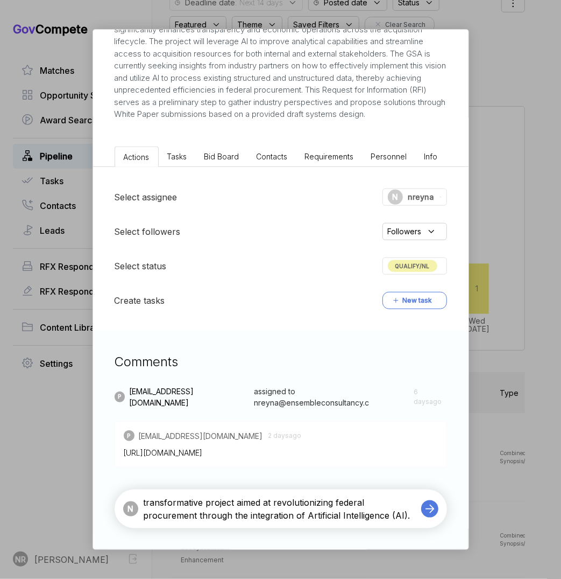
type textarea "transformative project aimed at revolutionizing federal procurement through the…"
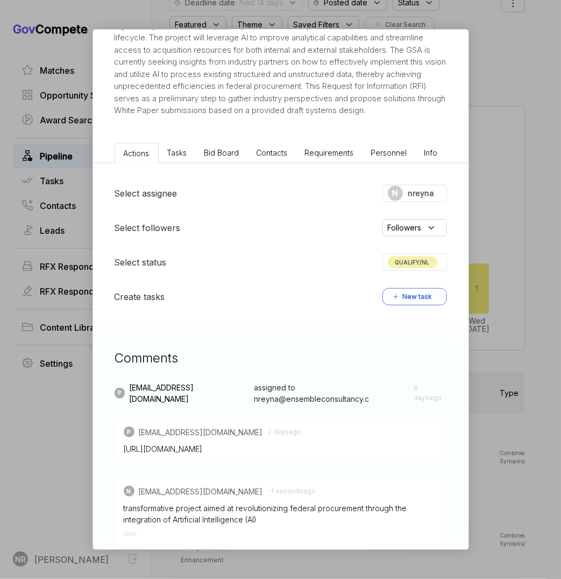
click at [391, 268] on span "QUALIFY/NL" at bounding box center [413, 262] width 50 height 12
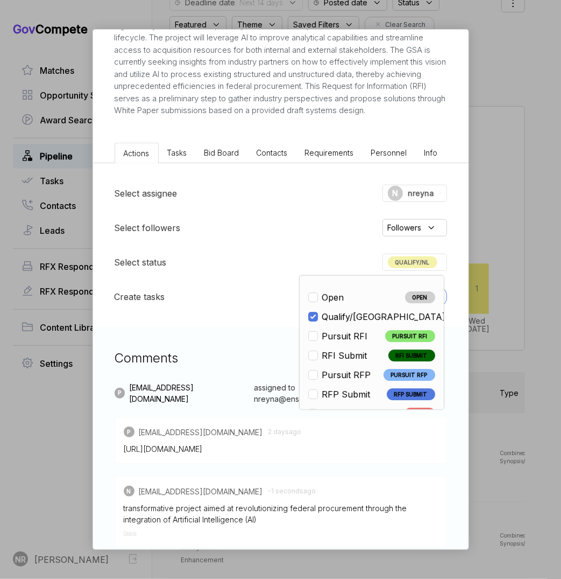
click at [335, 342] on span "Pursuit RFI" at bounding box center [345, 335] width 46 height 13
checkbox input "false"
checkbox input "true"
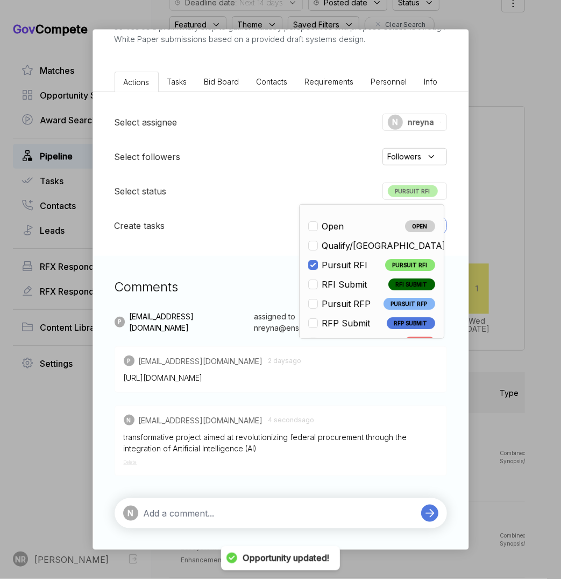
scroll to position [272, 0]
click at [245, 416] on textarea at bounding box center [280, 512] width 272 height 13
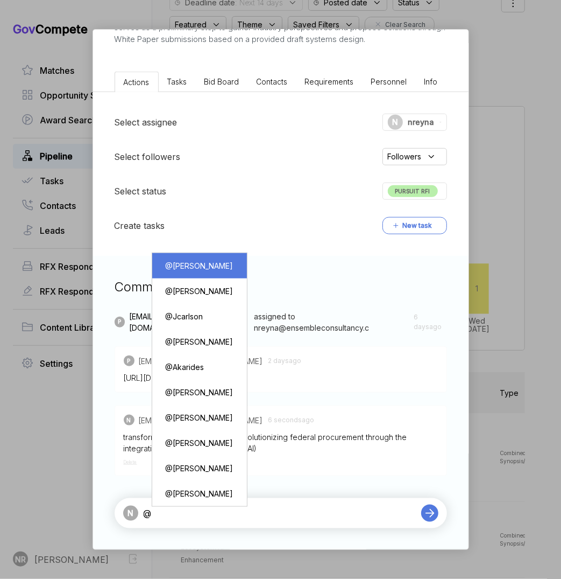
type textarea "@[PERSON_NAME]"
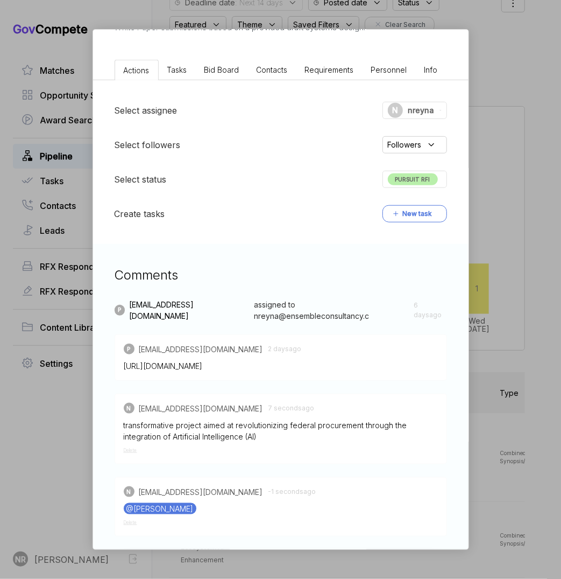
click at [413, 61] on div "GSA Procurement Ecosystem AI Enhancement ebuy STAGE Combined Synopsis/Solicitat…" at bounding box center [280, 289] width 561 height 579
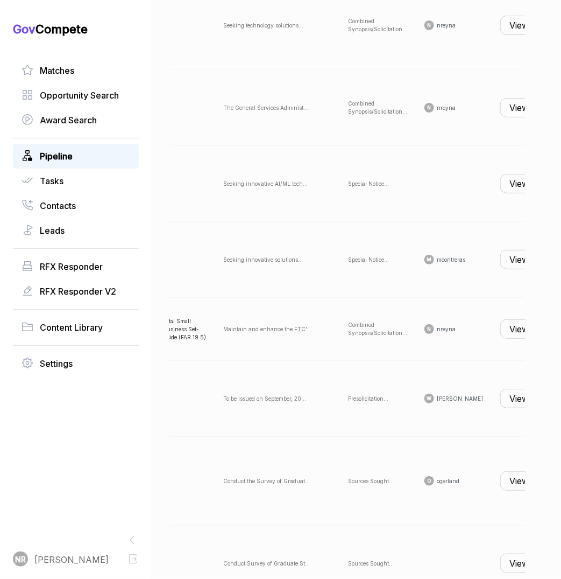
scroll to position [0, 318]
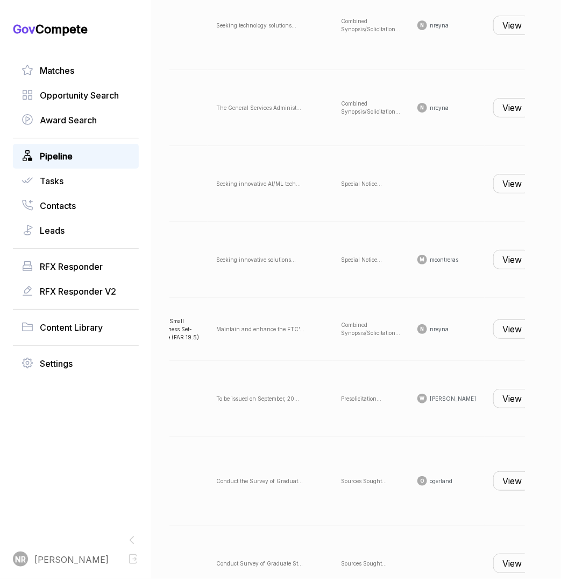
click at [413, 330] on button "View" at bounding box center [513, 328] width 38 height 19
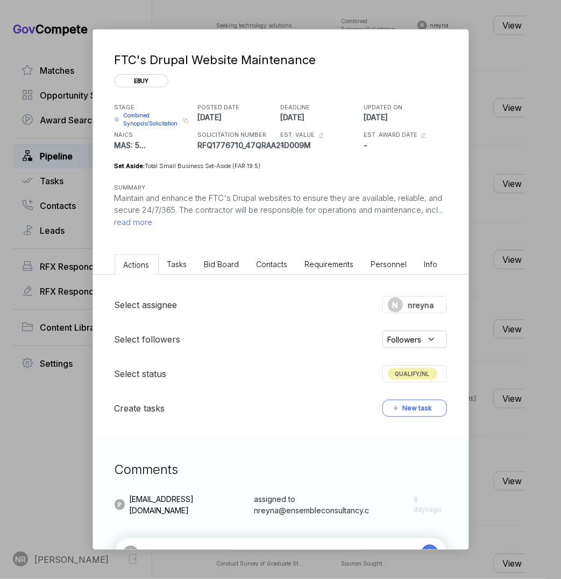
click at [153, 224] on span "read more" at bounding box center [134, 222] width 38 height 10
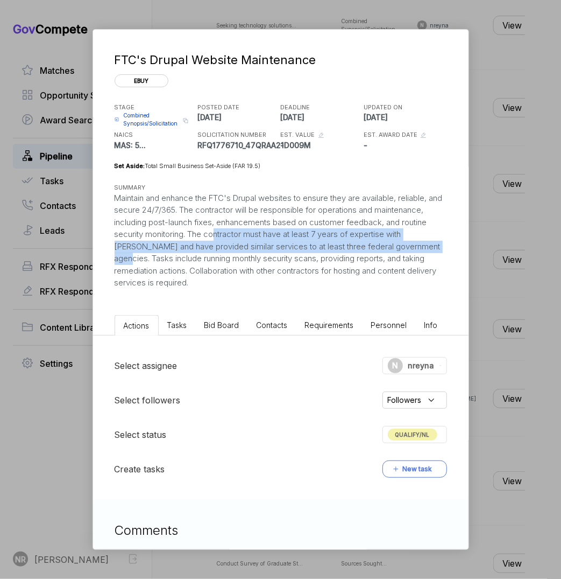
drag, startPoint x: 255, startPoint y: 235, endPoint x: 154, endPoint y: 255, distance: 102.7
click at [154, 255] on div "Maintain and enhance the FTC's Drupal websites to ensure they are available, re…" at bounding box center [281, 240] width 333 height 97
copy div "ontractor must have at least 7 years of expertise with [PERSON_NAME] and have p…"
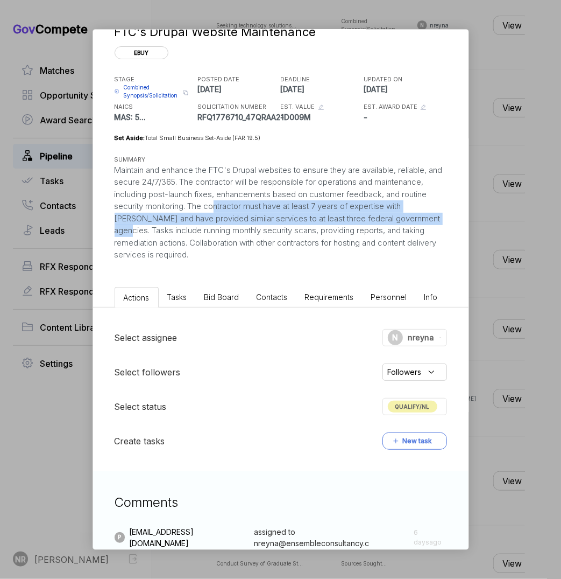
scroll to position [100, 0]
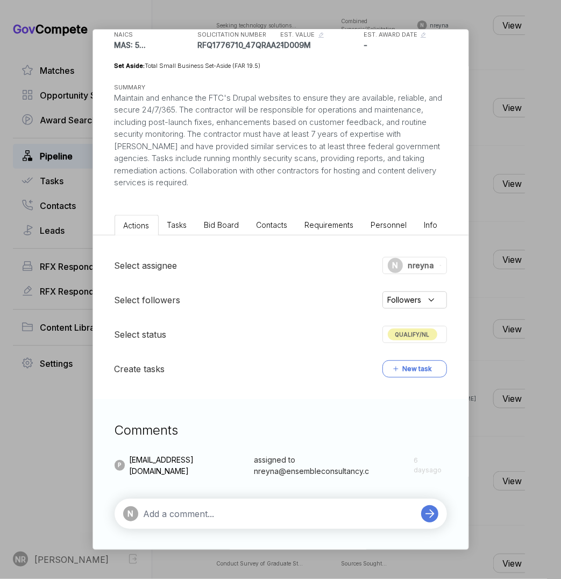
click at [248, 416] on textarea at bounding box center [280, 513] width 272 height 13
paste textarea "ontractor must have at least 7 years of expertise with [PERSON_NAME] and have p…"
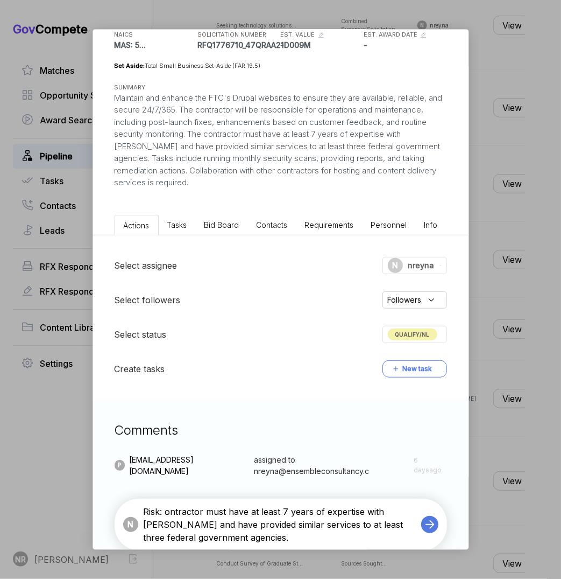
type textarea "Risk: Contractor must have at least 7 years of expertise with [PERSON_NAME] and…"
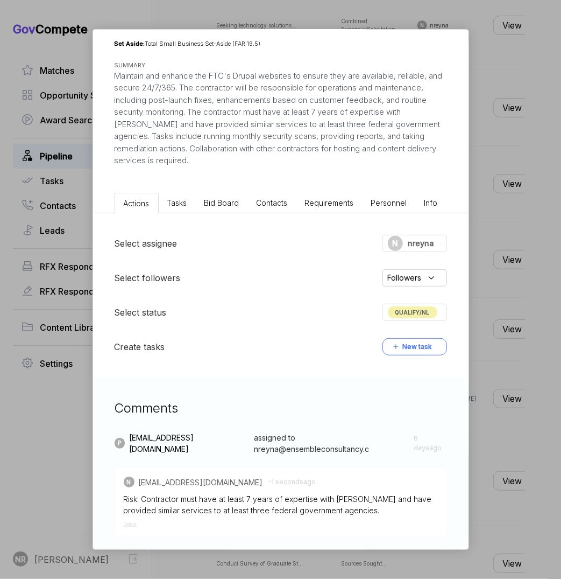
scroll to position [124, 0]
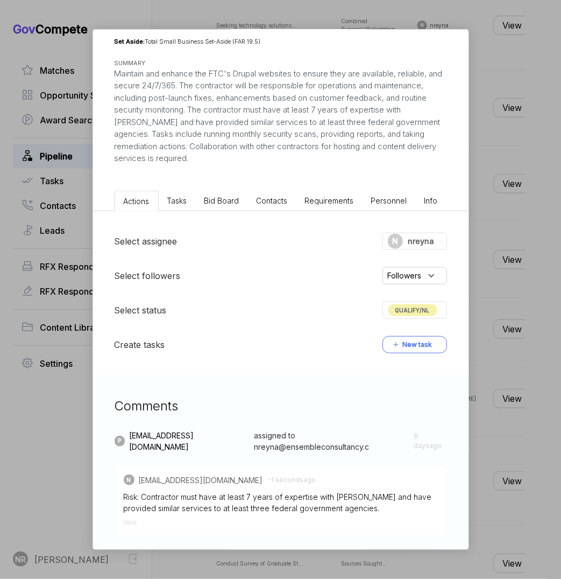
click at [394, 307] on span "QUALIFY/NL" at bounding box center [413, 310] width 50 height 12
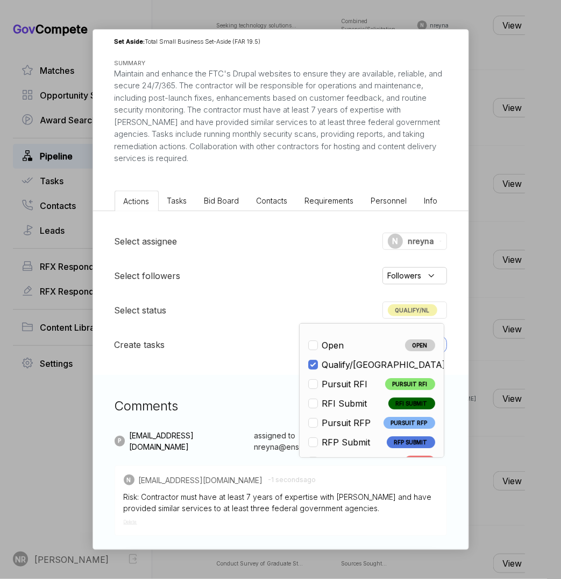
scroll to position [252, 0]
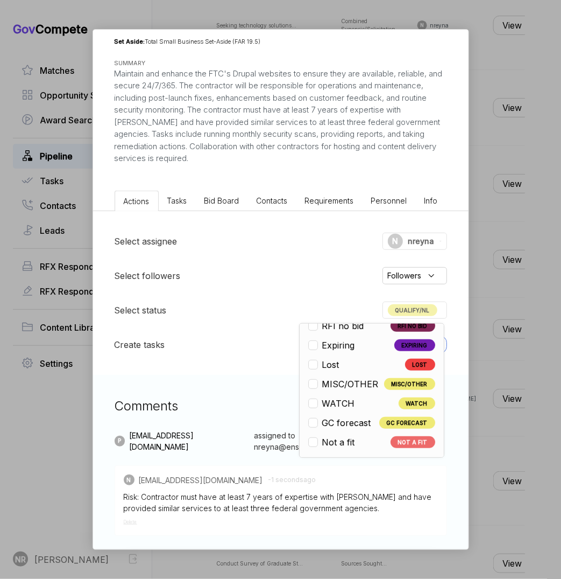
click at [352, 416] on span "Not a fit" at bounding box center [338, 441] width 33 height 13
checkbox input "false"
checkbox input "true"
click at [252, 292] on div "Select assignee N nreyna Select followers Followers Select status NOT A FIT Ope…" at bounding box center [281, 293] width 376 height 164
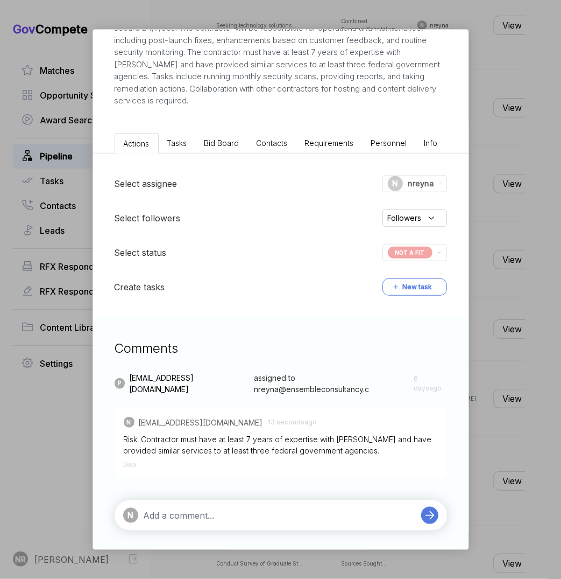
scroll to position [184, 0]
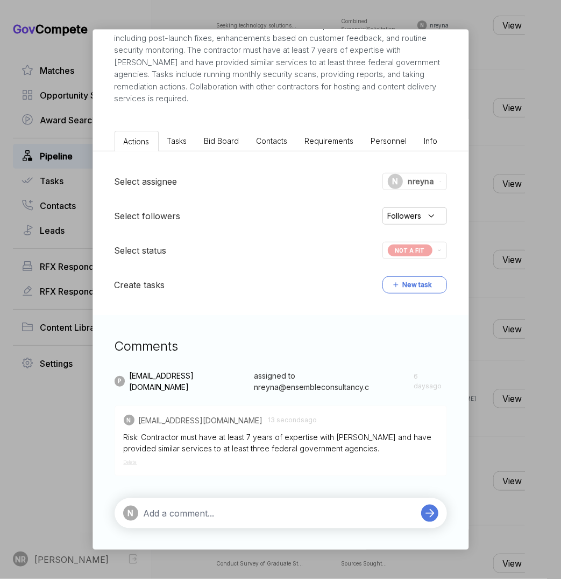
click at [251, 416] on textarea at bounding box center [280, 512] width 272 height 13
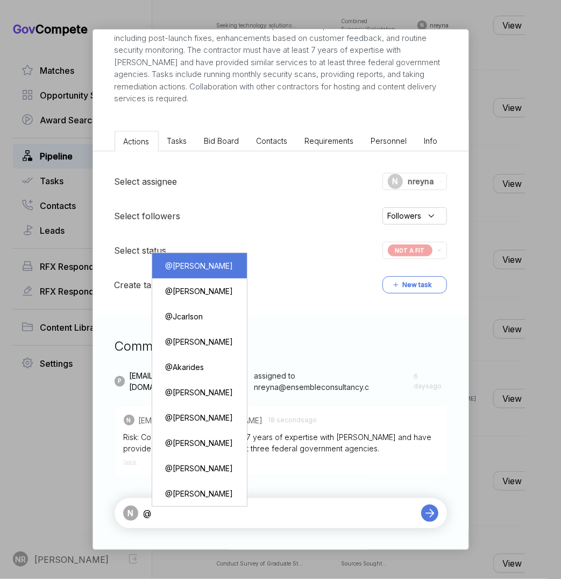
type textarea "@[PERSON_NAME]"
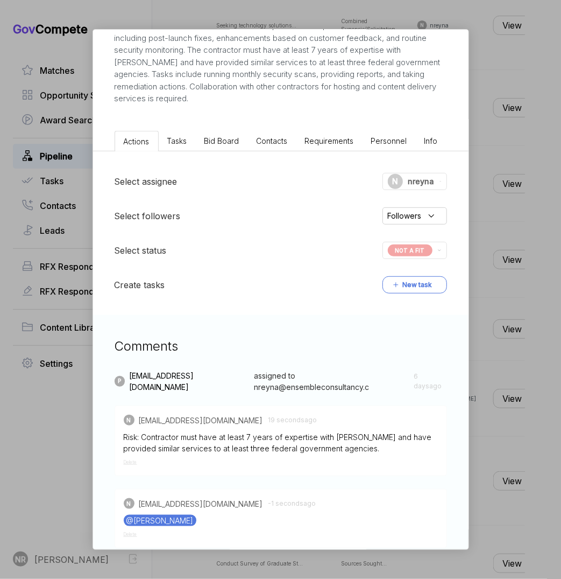
click at [413, 156] on div "FTC's Drupal Website Maintenance ebuy STAGE Combined Synopsis/Solicitation Copy…" at bounding box center [280, 289] width 561 height 579
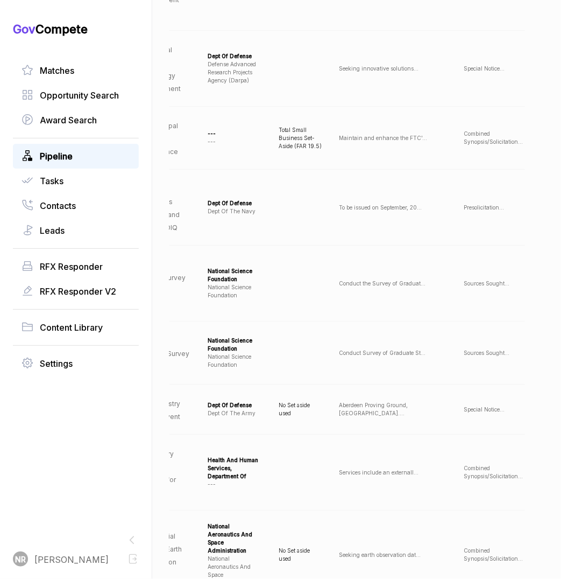
scroll to position [0, 325]
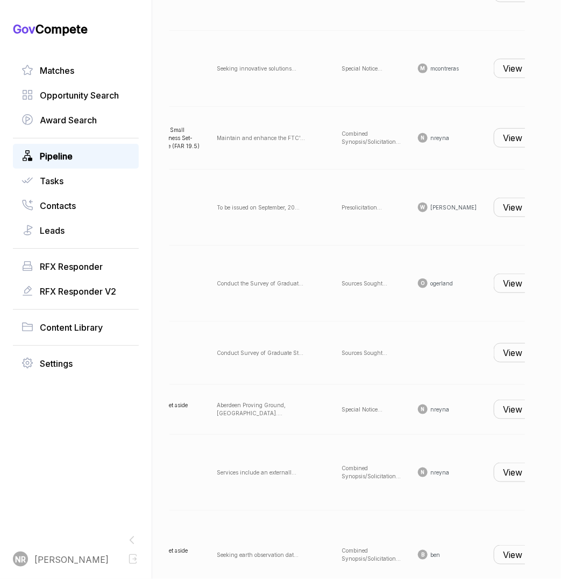
click at [413, 416] on button "View" at bounding box center [513, 471] width 38 height 19
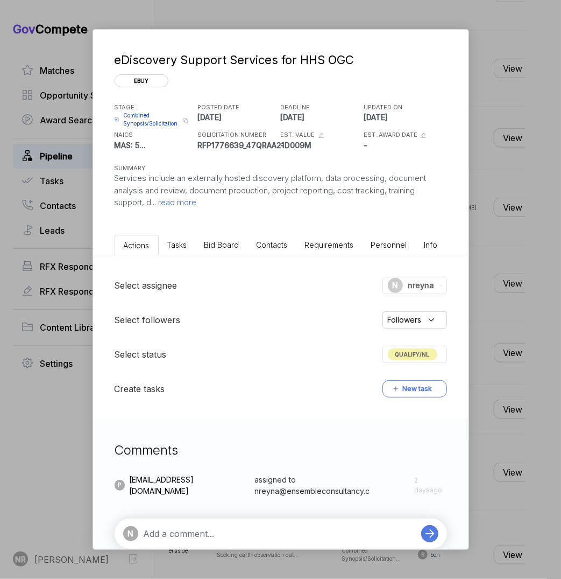
click at [184, 203] on span "read more" at bounding box center [177, 202] width 40 height 10
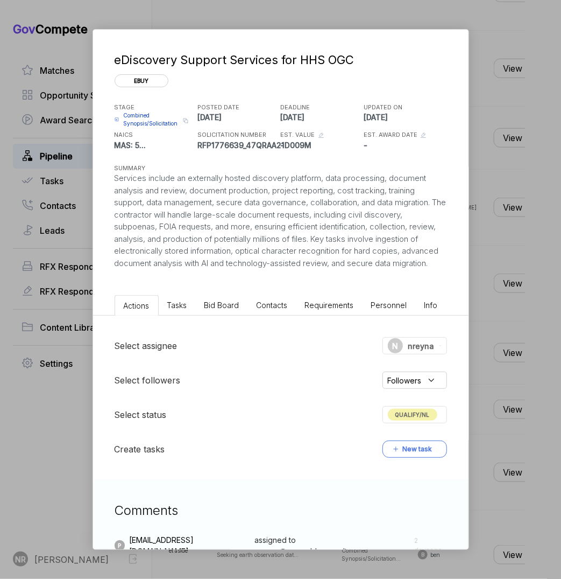
drag, startPoint x: 444, startPoint y: 265, endPoint x: 100, endPoint y: 174, distance: 355.6
click at [100, 174] on div "eDiscovery Support Services for HHS OGC ebuy STAGE Combined Synopsis/Solicitati…" at bounding box center [281, 150] width 376 height 240
copy div "Services include an externally hosted discovery platform, data processing, docu…"
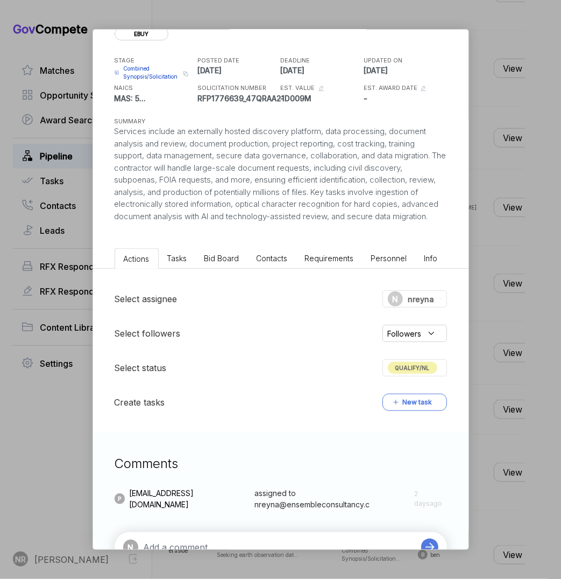
scroll to position [81, 0]
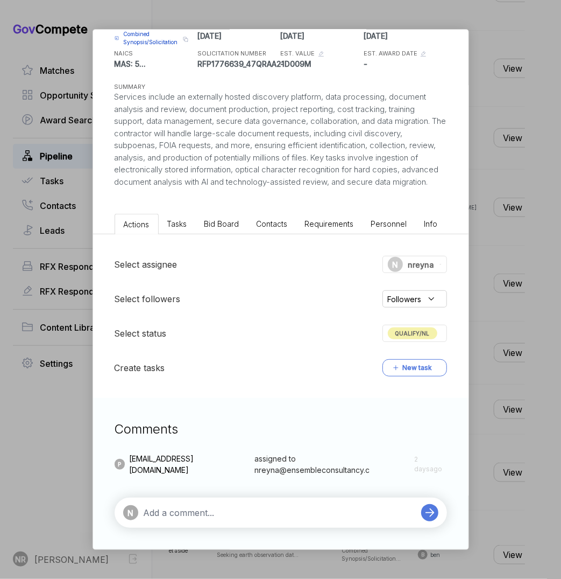
click at [240, 416] on textarea at bounding box center [280, 512] width 272 height 13
paste textarea "Opportunity Fit Custom Gem Not a Fit. This opportunity requires a very speciali…"
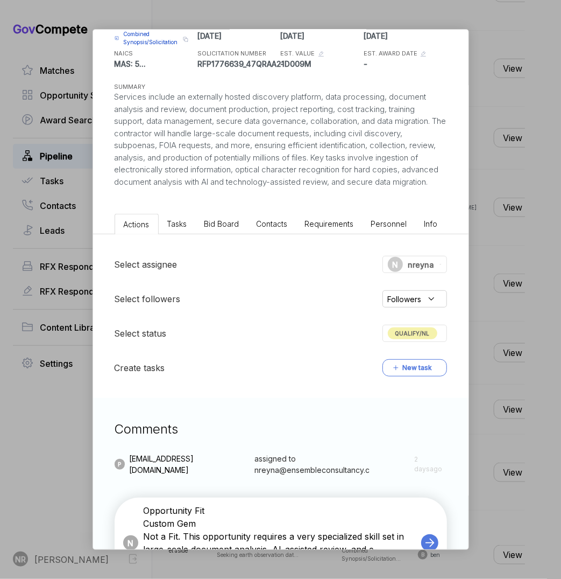
type textarea "Not a Fit. This opportunity requires a very specialized skill set in large-scal…"
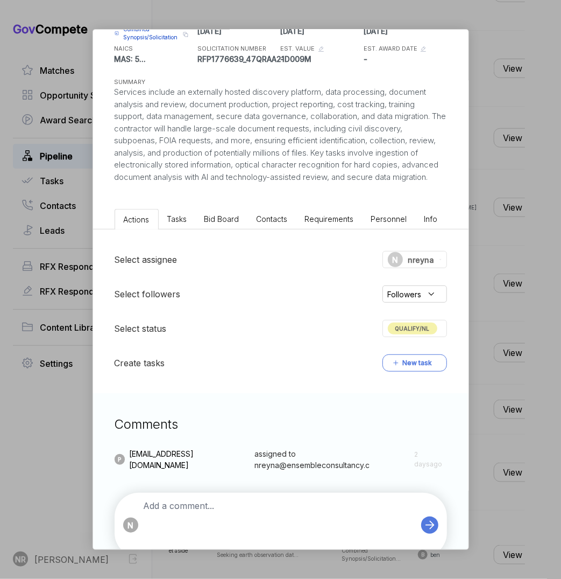
scroll to position [86, 0]
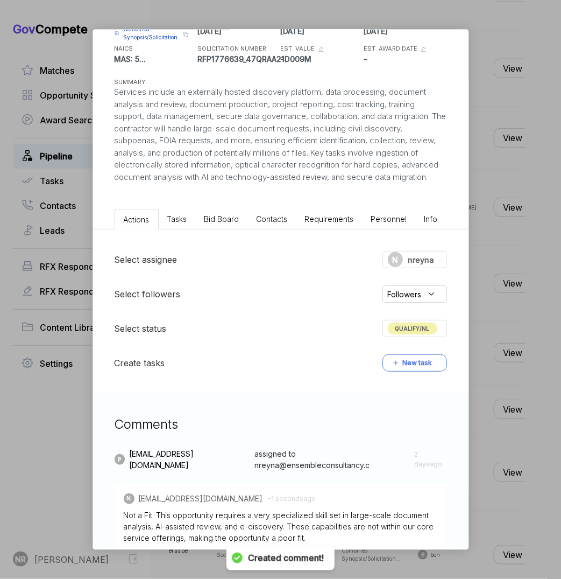
click at [397, 328] on span "QUALIFY/NL" at bounding box center [413, 328] width 50 height 12
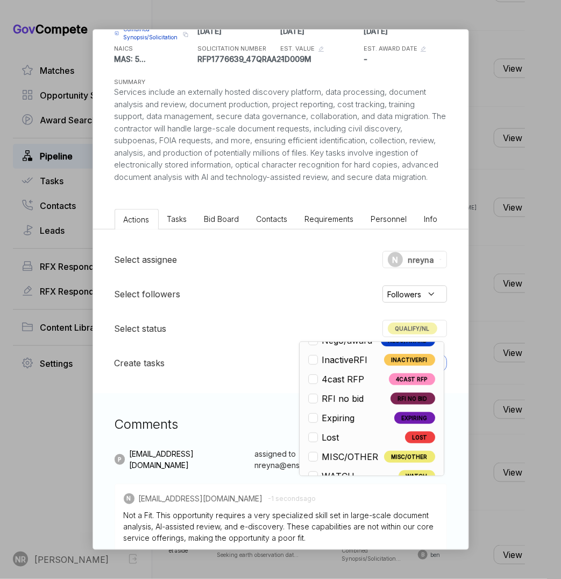
scroll to position [252, 0]
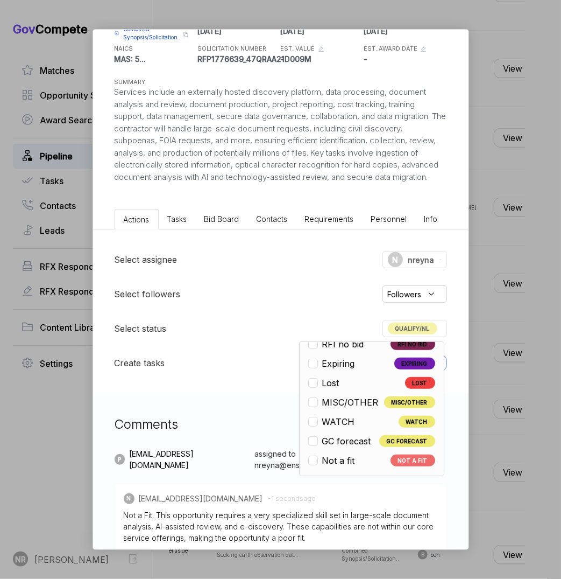
click at [343, 416] on span "Not a fit" at bounding box center [338, 460] width 33 height 13
checkbox input "false"
checkbox input "true"
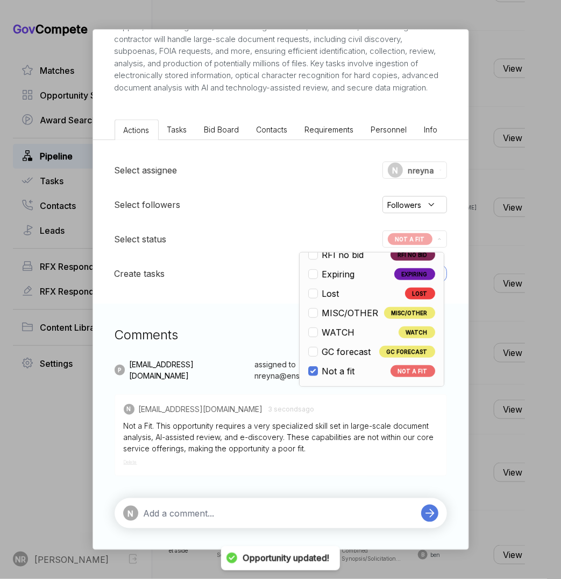
click at [208, 416] on textarea at bounding box center [280, 512] width 272 height 13
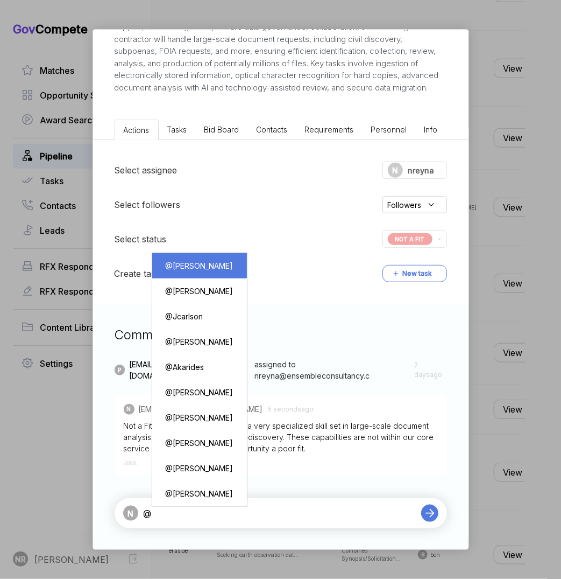
type textarea "@[PERSON_NAME]"
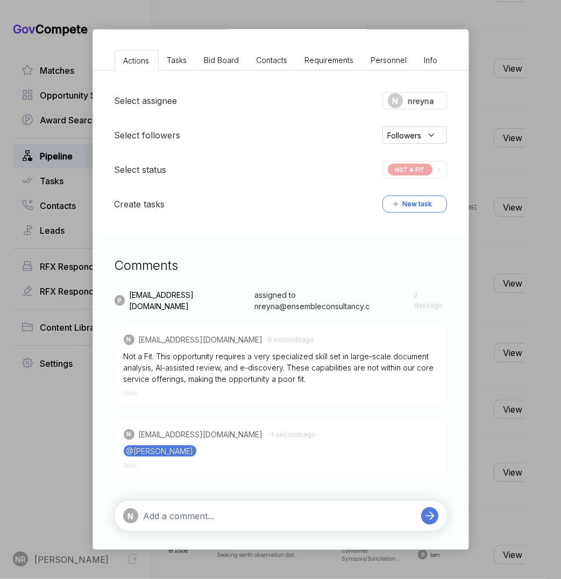
scroll to position [248, 0]
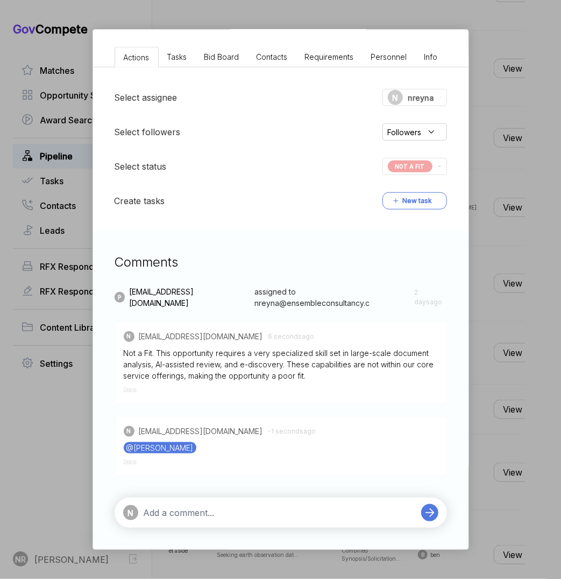
click at [413, 31] on div "eDiscovery Support Services for HHS OGC ebuy STAGE Combined Synopsis/Solicitati…" at bounding box center [280, 289] width 561 height 579
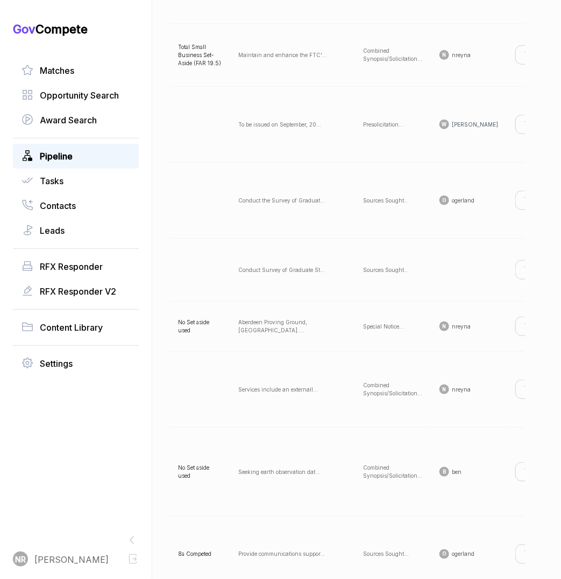
scroll to position [0, 325]
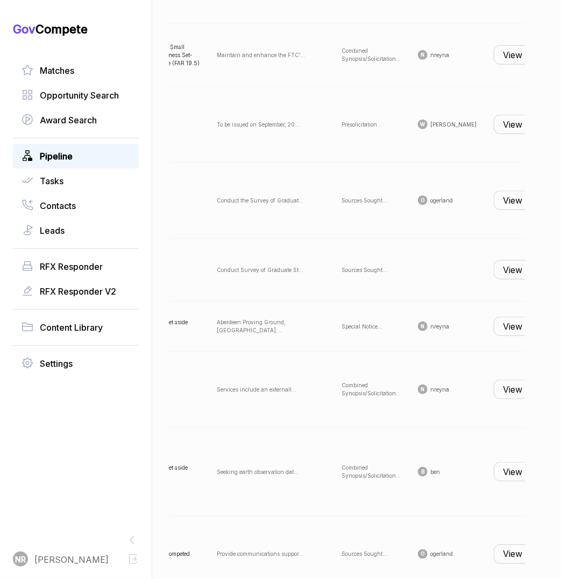
click at [413, 326] on button "View" at bounding box center [513, 325] width 38 height 19
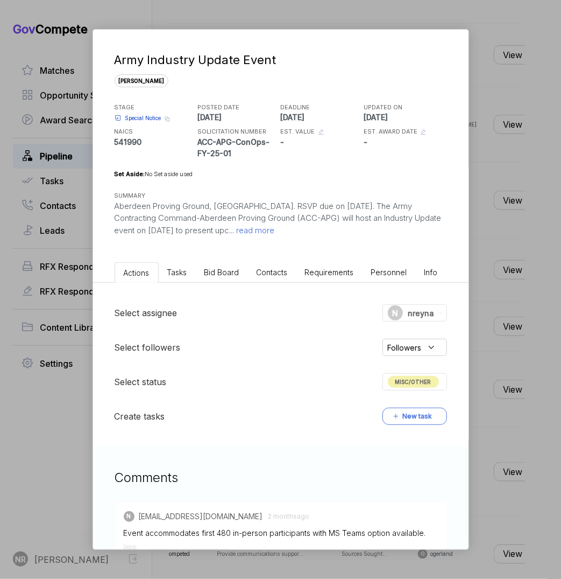
click at [235, 230] on span "read more" at bounding box center [255, 230] width 40 height 10
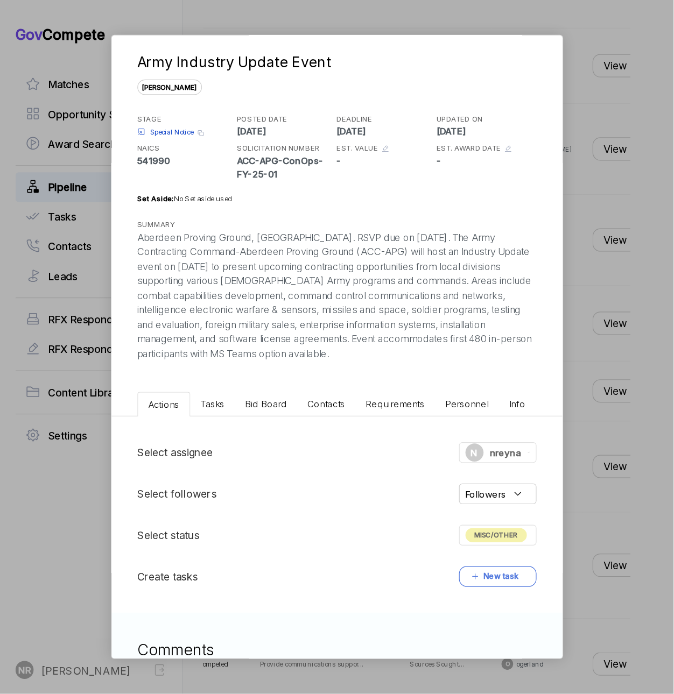
scroll to position [9, 0]
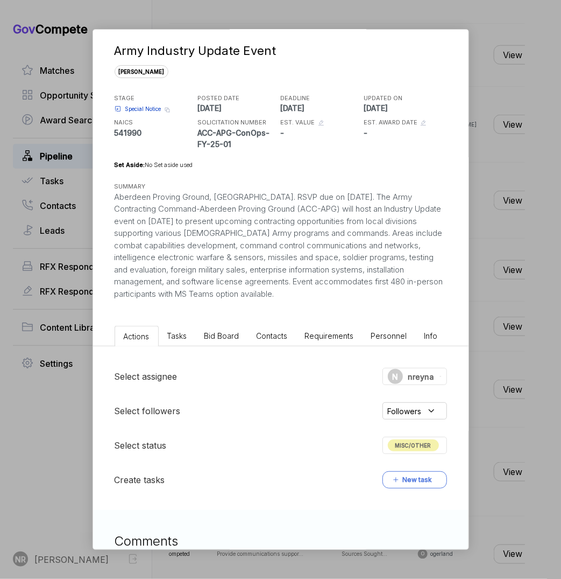
click at [413, 157] on div "Army Industry Update Event [PERSON_NAME] STAGE Special Notice Copy link POSTED …" at bounding box center [280, 289] width 561 height 579
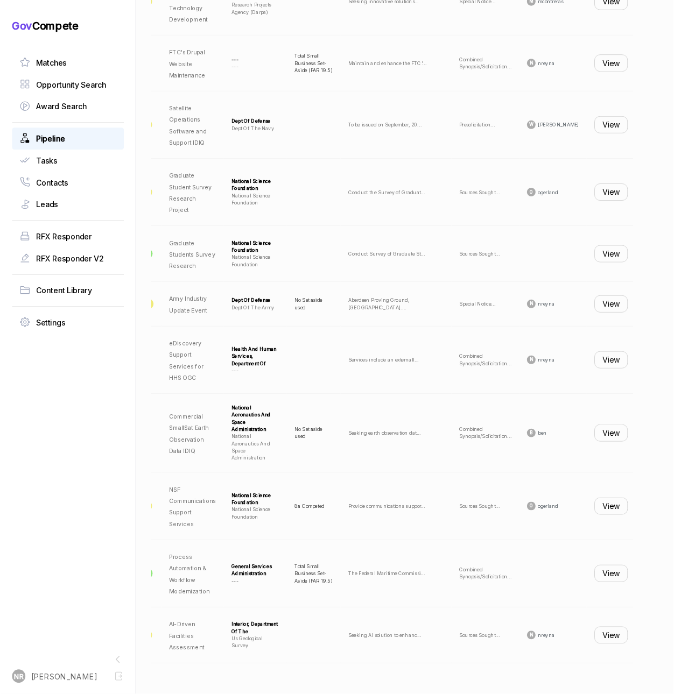
scroll to position [0, 165]
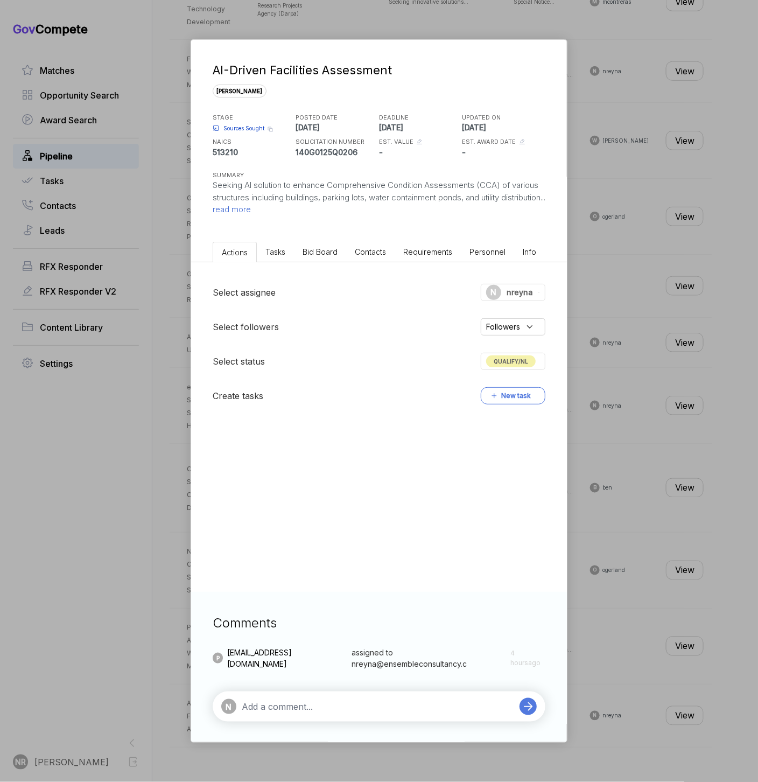
click at [251, 210] on span "read more" at bounding box center [232, 209] width 38 height 10
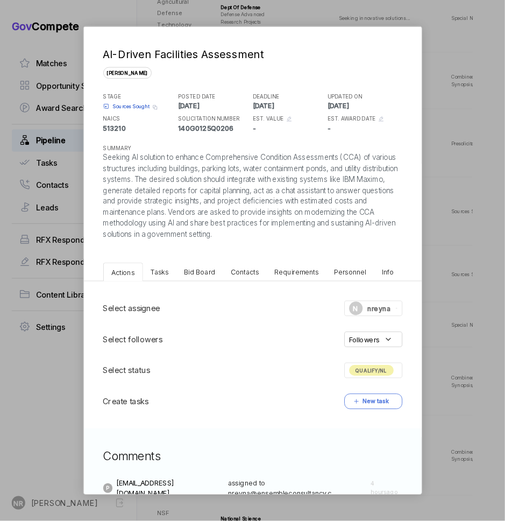
scroll to position [0, 166]
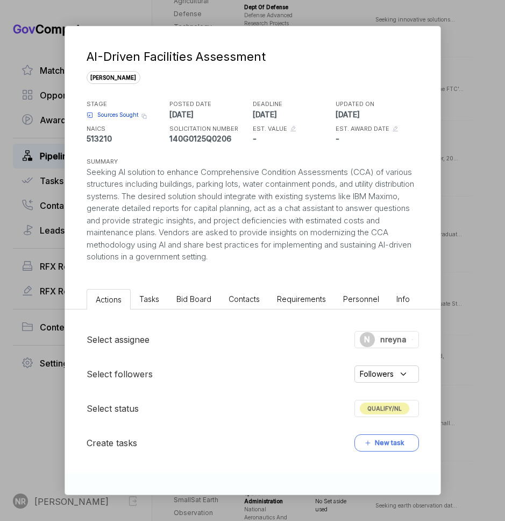
drag, startPoint x: 277, startPoint y: 264, endPoint x: 85, endPoint y: 169, distance: 214.7
click at [85, 169] on div "AI-Driven Facilities Assessment [PERSON_NAME] STAGE Sources Sought Copy link PO…" at bounding box center [253, 155] width 376 height 258
copy div "Seeking AI solution to enhance Comprehensive Condition Assessments (CCA) of var…"
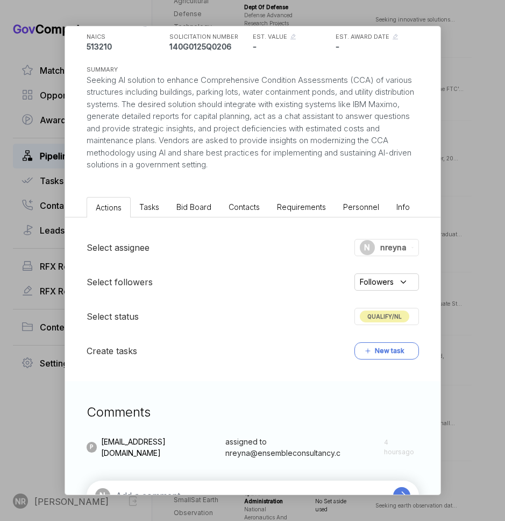
scroll to position [130, 0]
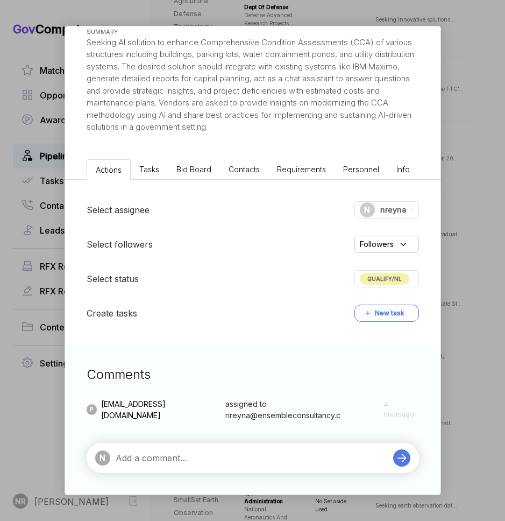
click at [196, 416] on textarea at bounding box center [252, 458] width 272 height 13
paste textarea "Not a Fit. The opportunity requires specialized expertise in developing and imp…"
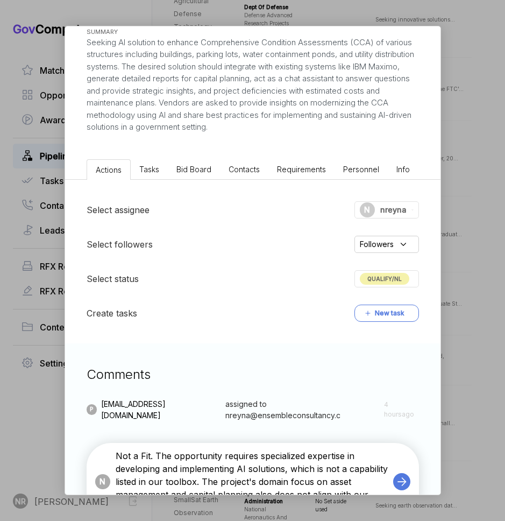
drag, startPoint x: 200, startPoint y: 482, endPoint x: 173, endPoint y: 457, distance: 37.3
click at [173, 416] on textarea "Not a Fit. The opportunity requires specialized expertise in developing and imp…" at bounding box center [252, 481] width 272 height 65
click at [226, 416] on textarea "Not a Fit. The opportunity requires specialized expertise in developing and imp…" at bounding box center [252, 481] width 272 height 65
drag, startPoint x: 234, startPoint y: 470, endPoint x: 174, endPoint y: 455, distance: 62.0
click at [174, 416] on textarea "Not a Fit. The opportunity requires specialized expertise in developing and imp…" at bounding box center [252, 481] width 272 height 65
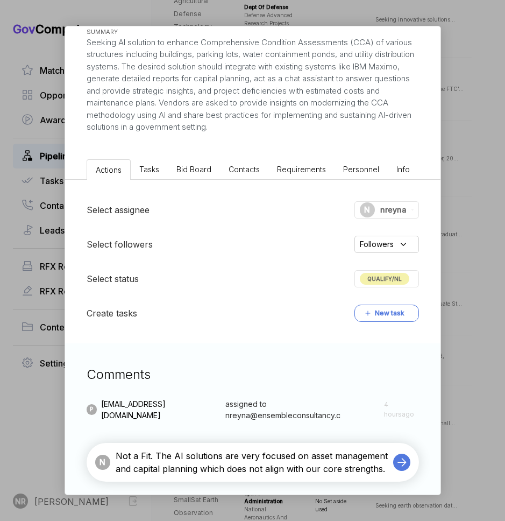
type textarea "Not a Fit. The AI solutions are very focused on asset management and capital pl…"
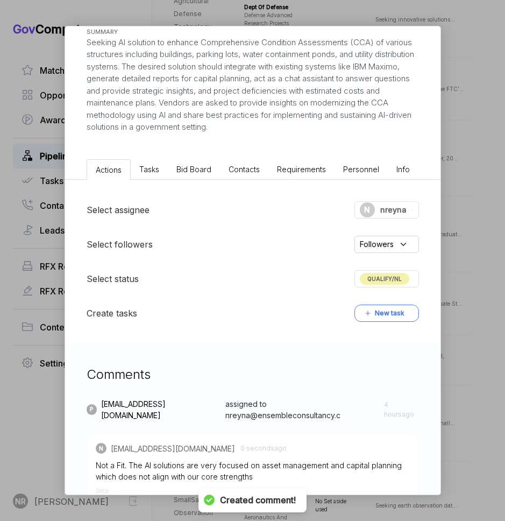
scroll to position [182, 0]
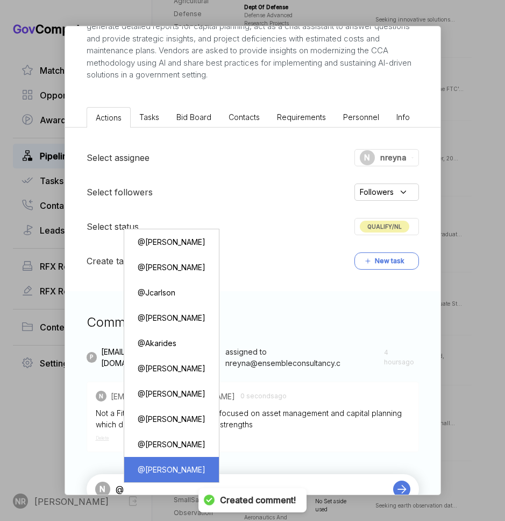
type textarea "@[PERSON_NAME]"
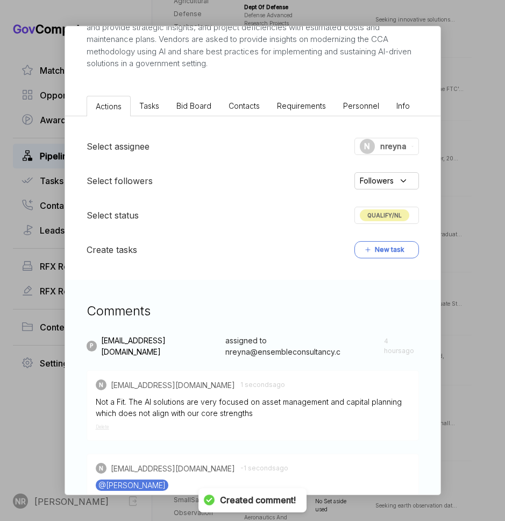
scroll to position [255, 0]
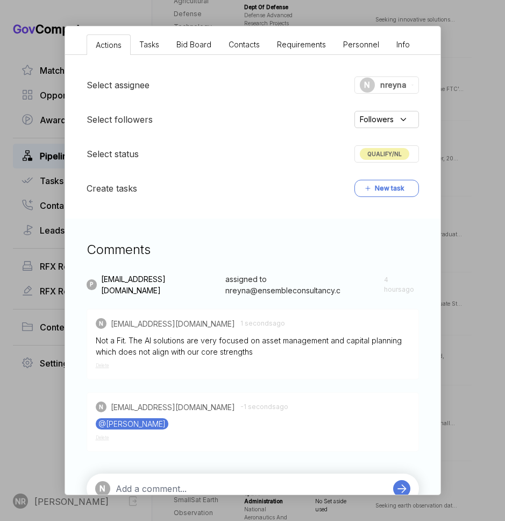
click at [98, 416] on span "Delete" at bounding box center [102, 437] width 13 height 5
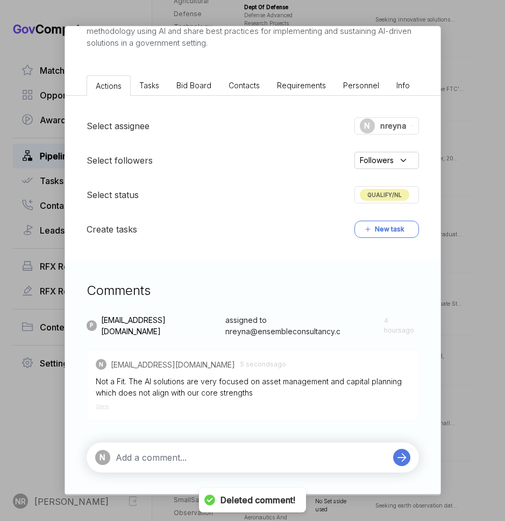
click at [163, 416] on textarea at bounding box center [252, 457] width 272 height 13
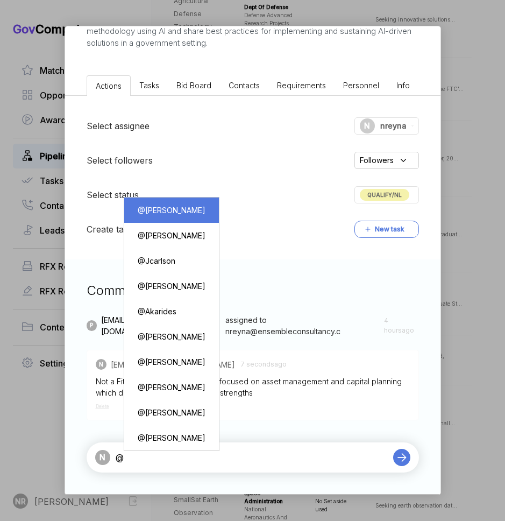
type textarea "@[PERSON_NAME]"
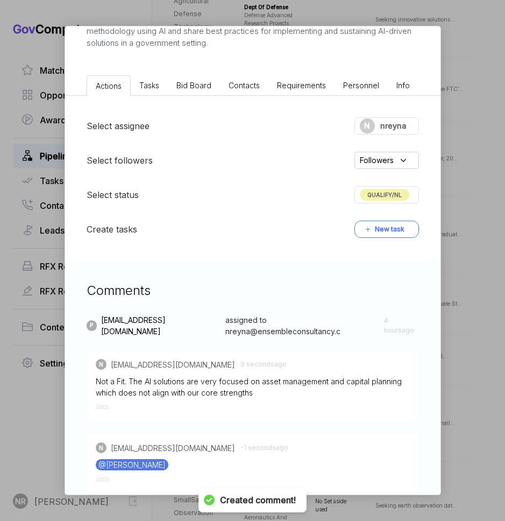
click at [389, 195] on span "QUALIFY/NL" at bounding box center [385, 195] width 50 height 12
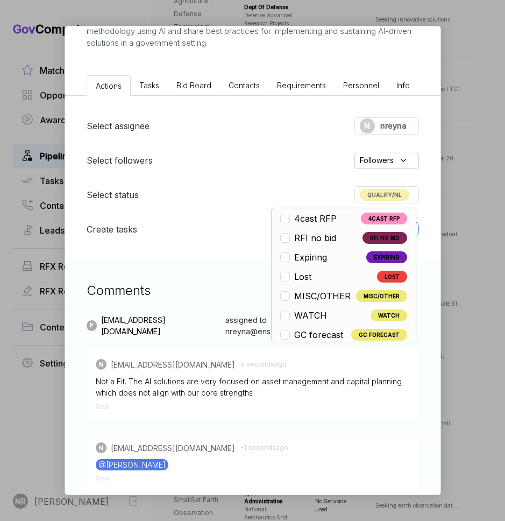
scroll to position [252, 0]
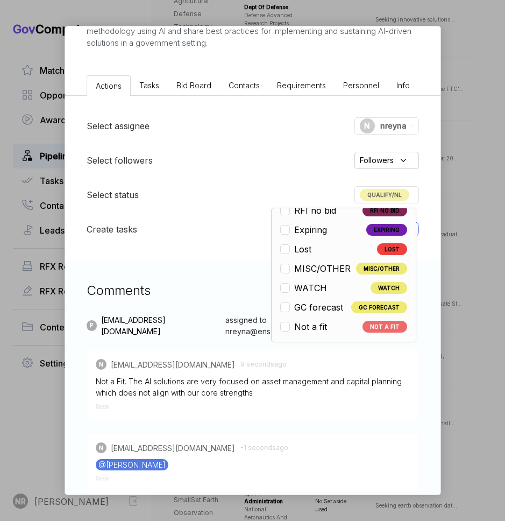
click at [320, 330] on span "Not a fit" at bounding box center [310, 326] width 33 height 13
checkbox input "false"
checkbox input "true"
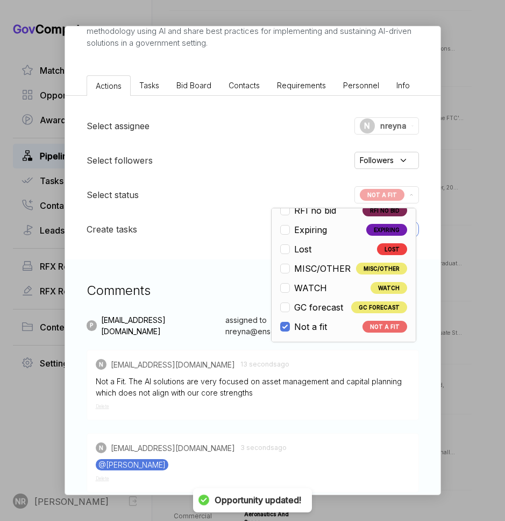
scroll to position [747, 0]
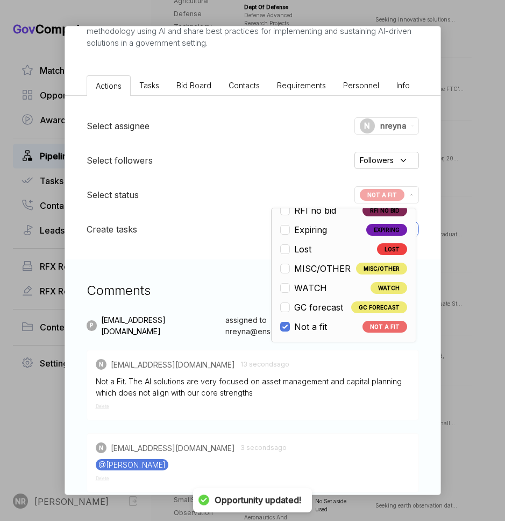
click at [215, 268] on div "Comments P [EMAIL_ADDRESS][DOMAIN_NAME] assigned to nreyna@ensembleconsultancy.…" at bounding box center [253, 412] width 376 height 307
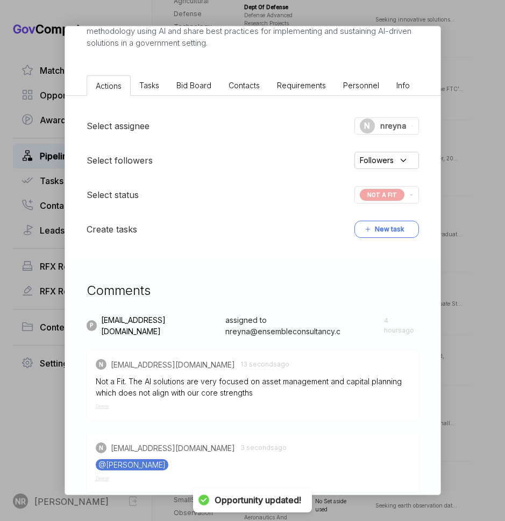
click at [26, 416] on div "AI-Driven Facilities Assessment [PERSON_NAME] STAGE Sources Sought Copy link PO…" at bounding box center [252, 260] width 505 height 521
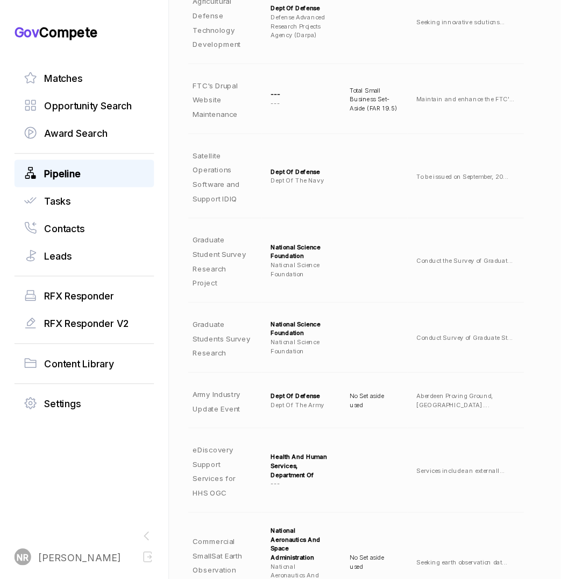
scroll to position [1021, 0]
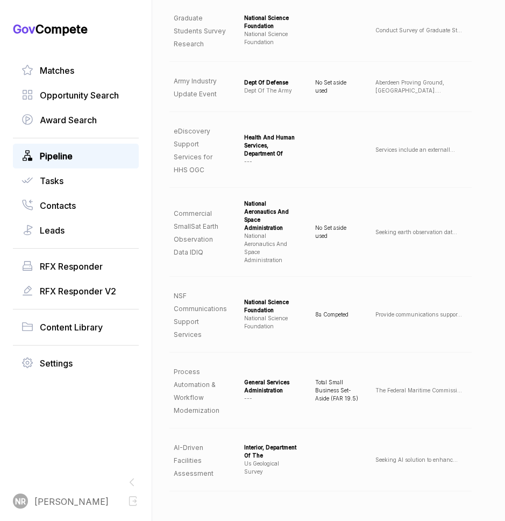
click at [376, 294] on td "Provide communications suppor ..." at bounding box center [429, 315] width 125 height 76
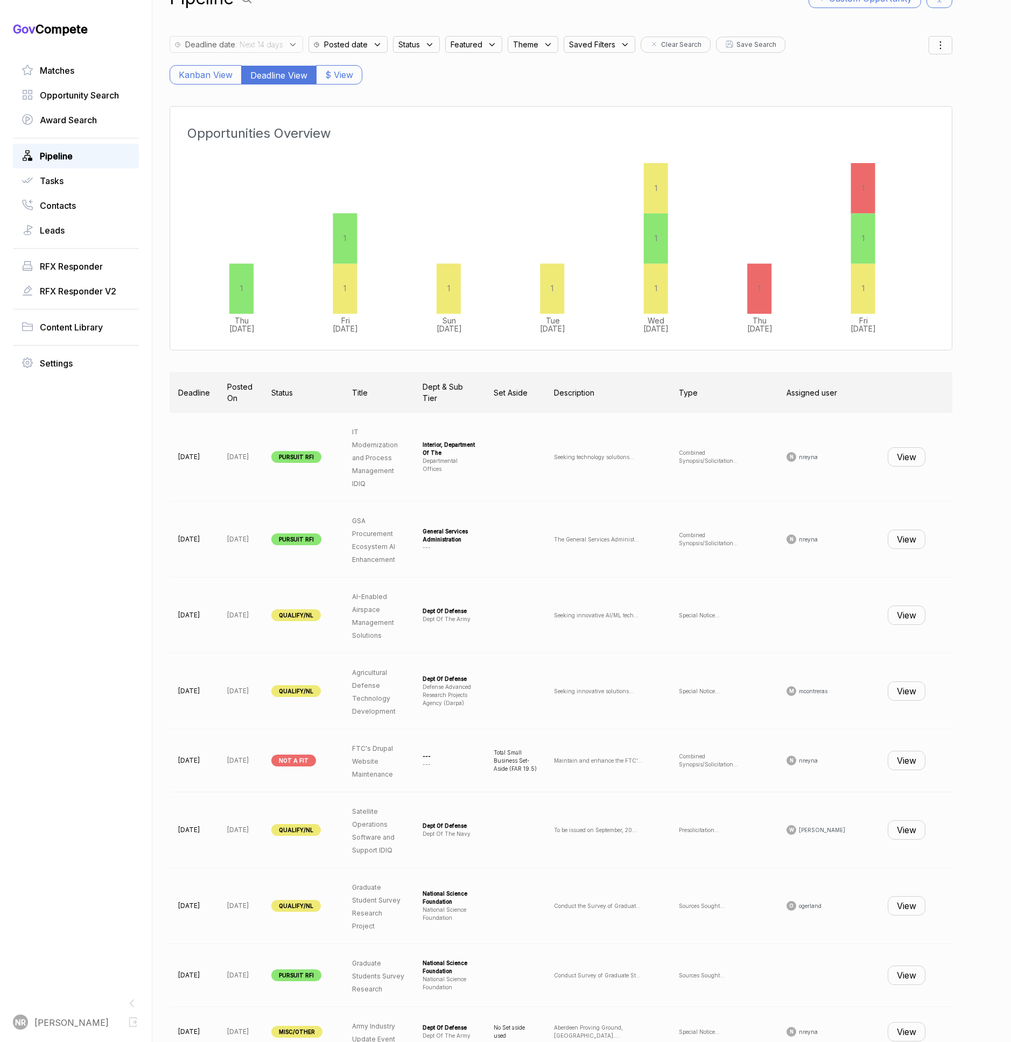
scroll to position [0, 0]
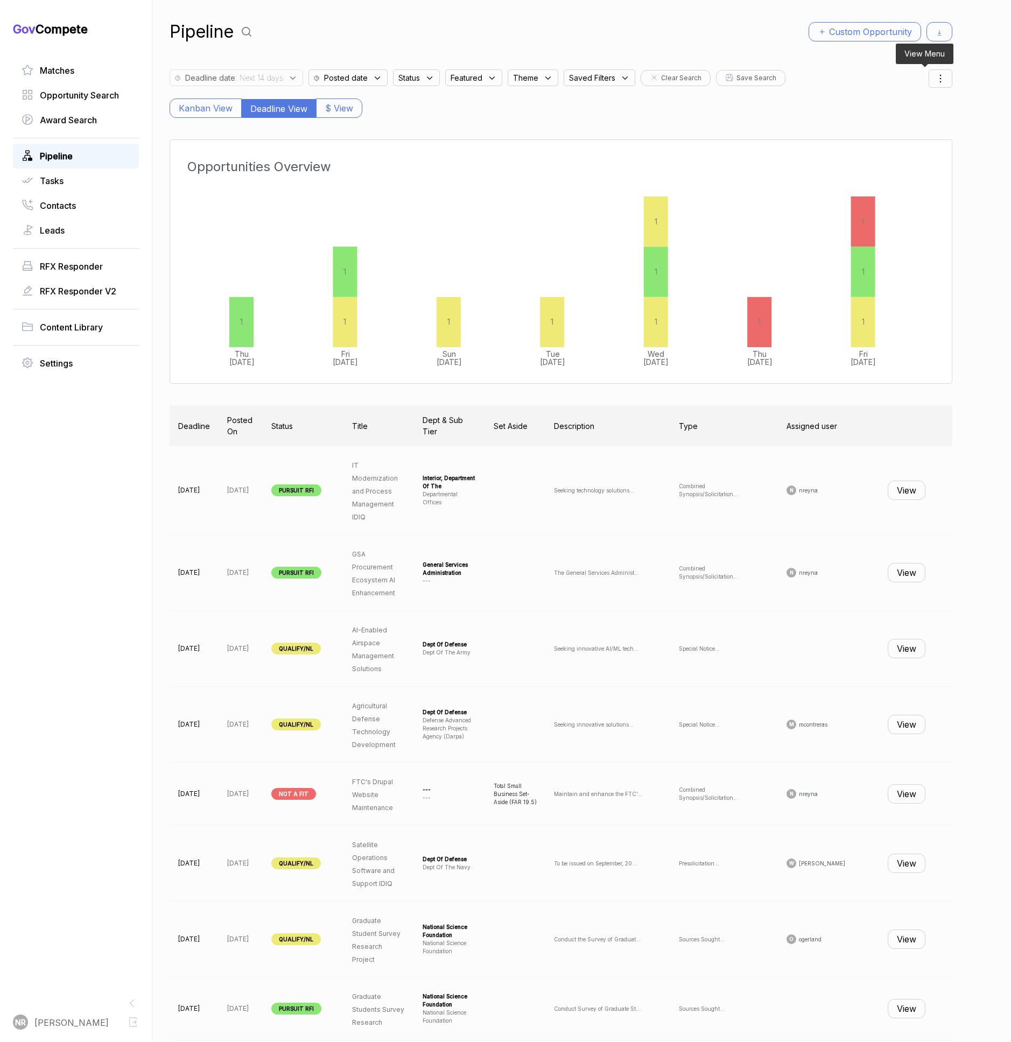
click at [413, 80] on icon at bounding box center [940, 78] width 13 height 13
click at [413, 103] on li "Filters" at bounding box center [912, 108] width 62 height 11
click at [413, 185] on div at bounding box center [884, 186] width 5 height 5
checkbox input "true"
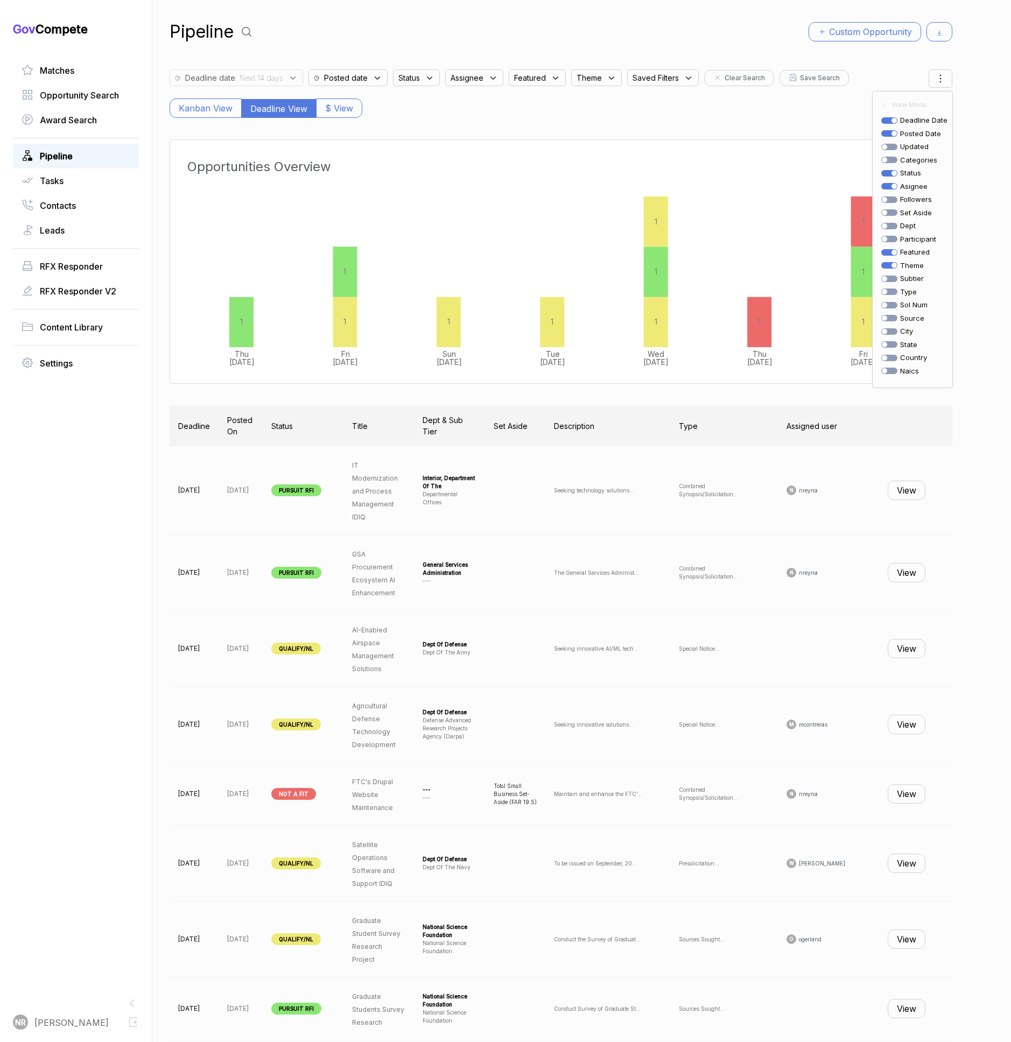
click at [413, 117] on div "Kanban View Deadline View $ View" at bounding box center [561, 103] width 783 height 30
click at [413, 79] on span "Assignee" at bounding box center [409, 77] width 22 height 11
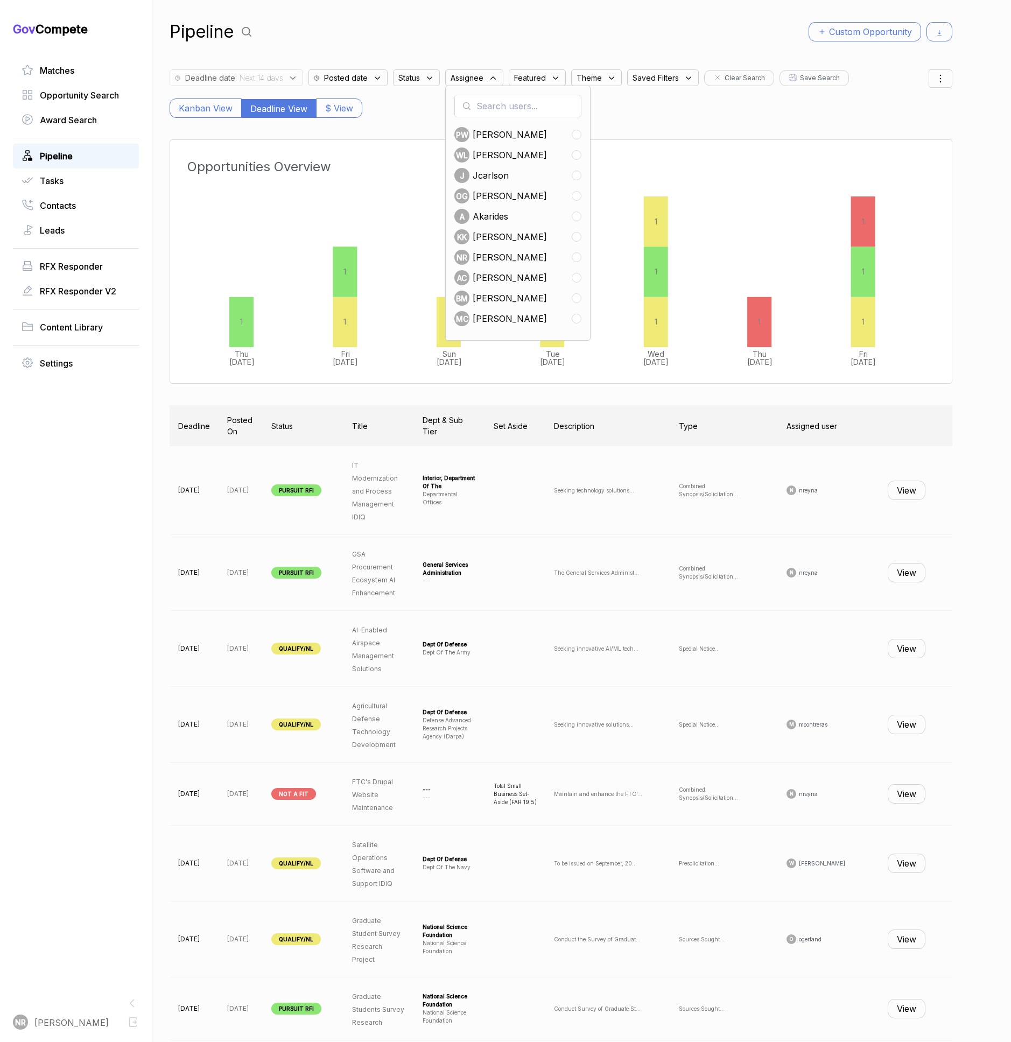
click at [413, 254] on span "[PERSON_NAME]" at bounding box center [510, 257] width 74 height 13
checkbox input "true"
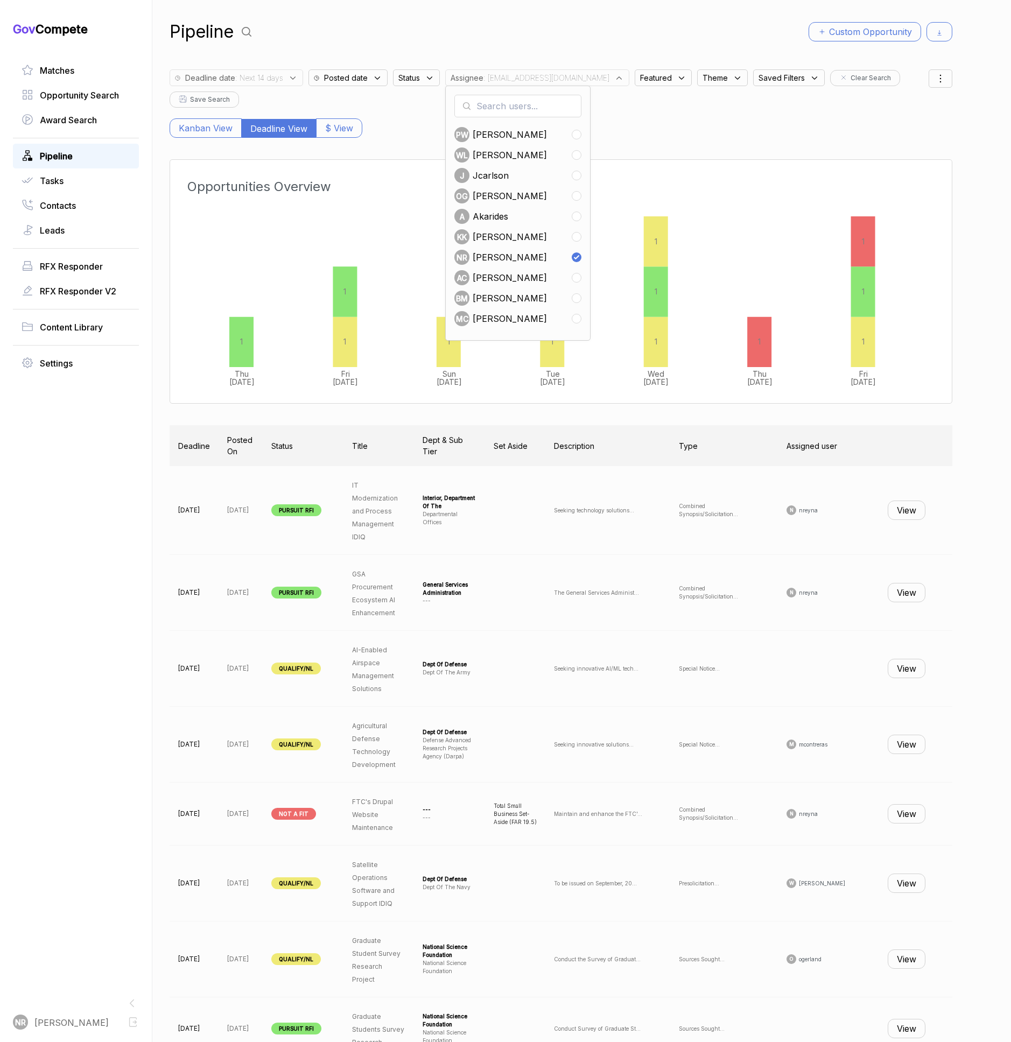
click at [413, 132] on div "Kanban View Deadline View $ View" at bounding box center [561, 123] width 783 height 30
